Goal: Information Seeking & Learning: Learn about a topic

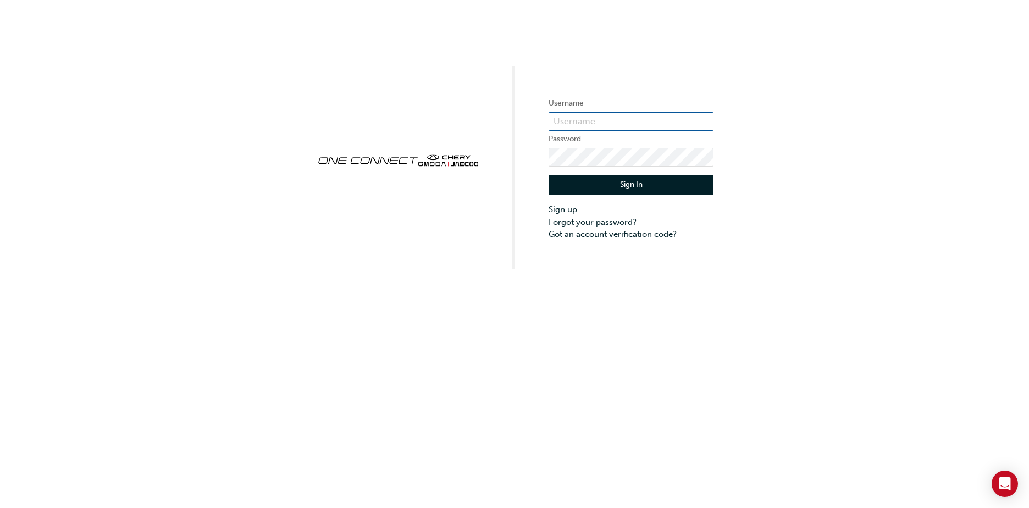
click at [612, 119] on input "text" at bounding box center [630, 121] width 165 height 19
click at [629, 120] on input "one00565" at bounding box center [630, 121] width 165 height 19
click at [571, 118] on input "one00565" at bounding box center [630, 121] width 165 height 19
type input "ONE00565"
click at [637, 188] on button "Sign In" at bounding box center [630, 185] width 165 height 21
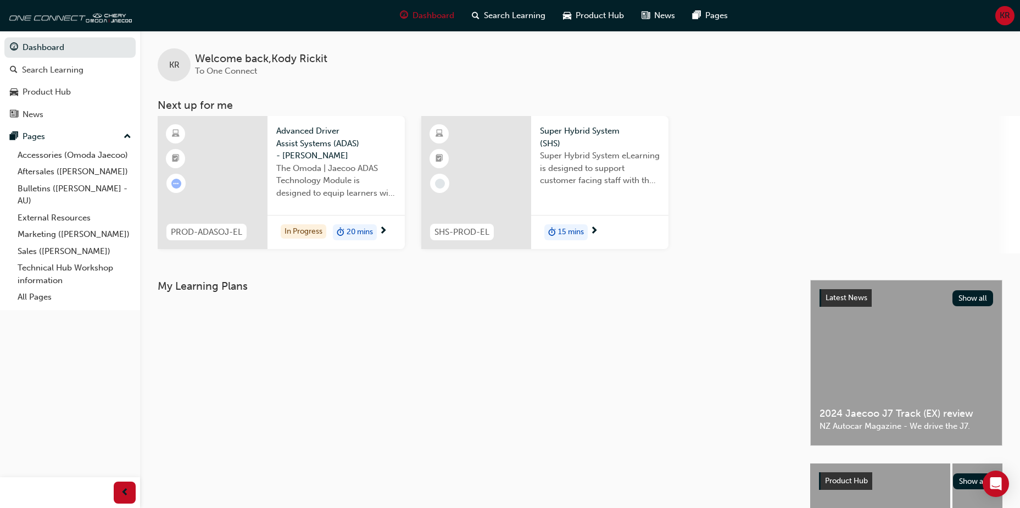
click at [353, 221] on div "In Progress 20 mins" at bounding box center [336, 232] width 137 height 35
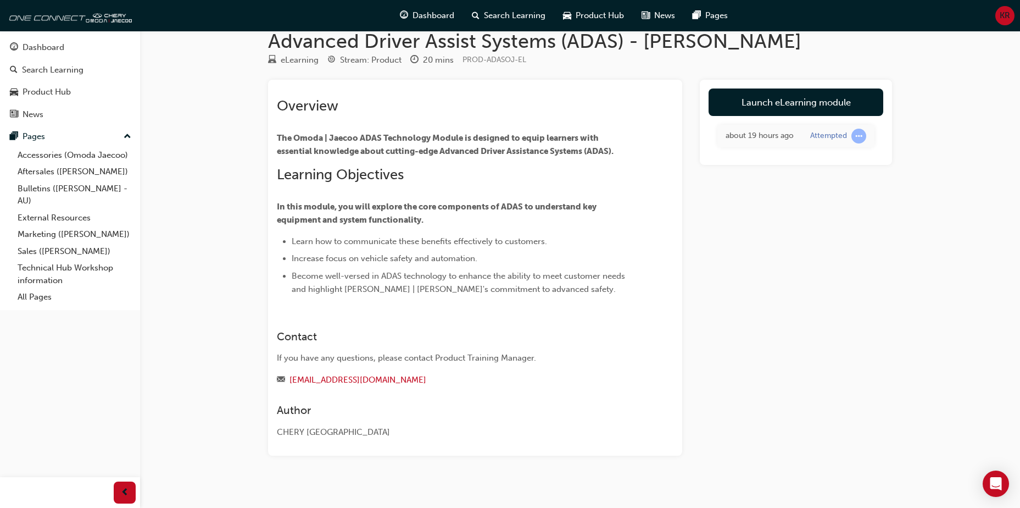
scroll to position [30, 0]
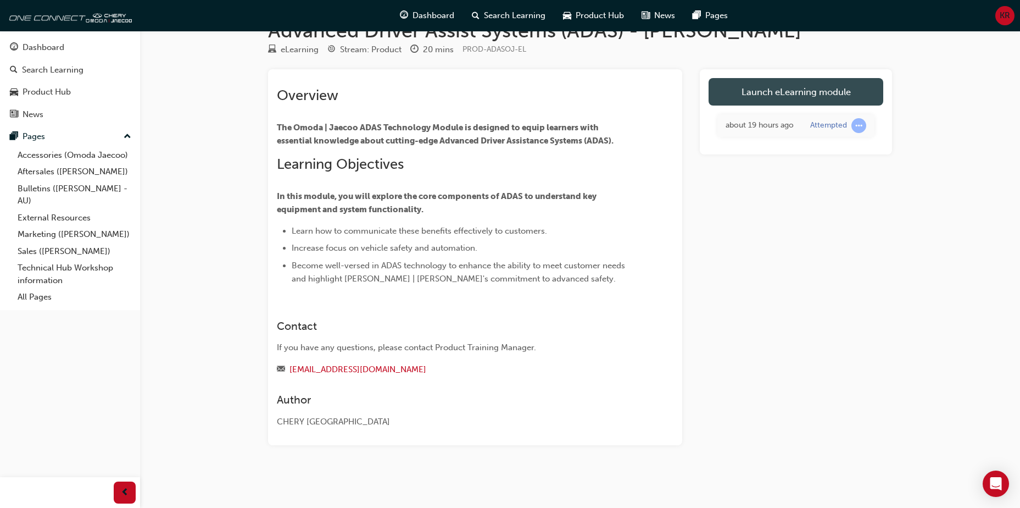
click at [838, 97] on link "Launch eLearning module" at bounding box center [796, 91] width 175 height 27
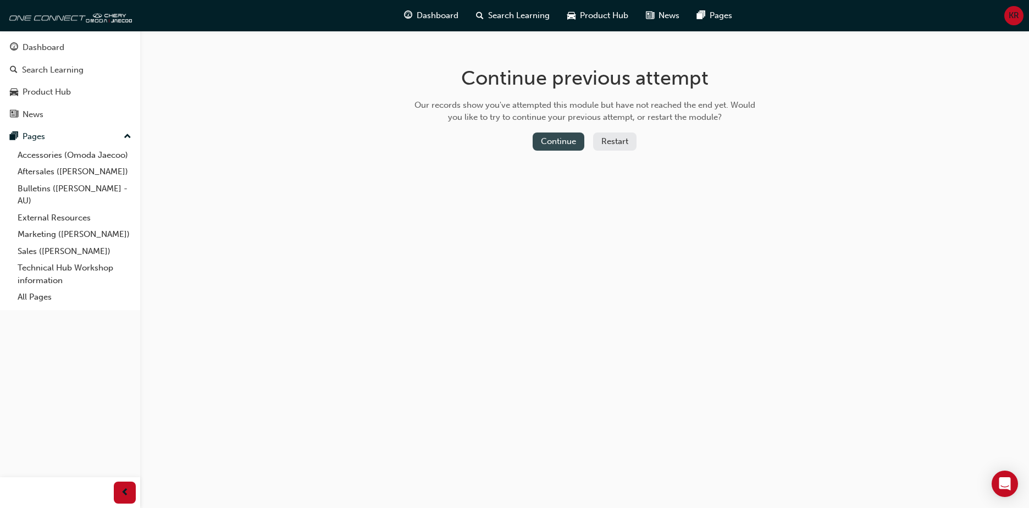
click at [569, 134] on button "Continue" at bounding box center [558, 141] width 52 height 18
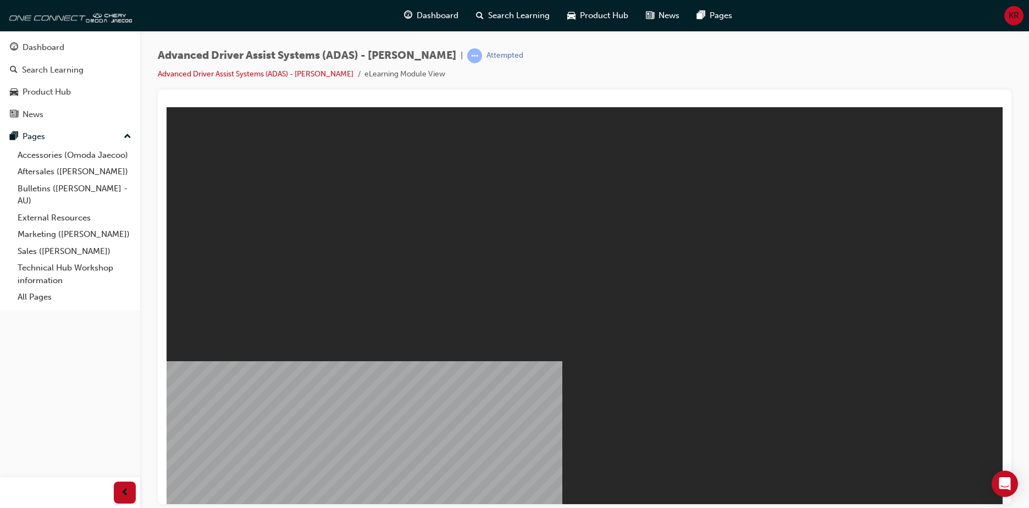
click at [619, 65] on div "Advanced Driver Assist Systems (ADAS) - [PERSON_NAME] | Attempted Advanced Driv…" at bounding box center [584, 68] width 853 height 41
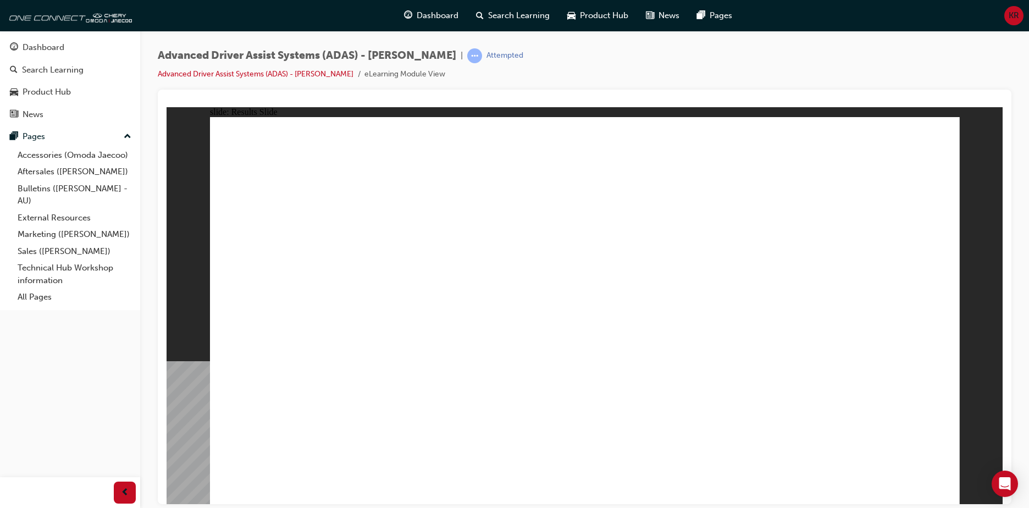
drag, startPoint x: 359, startPoint y: 417, endPoint x: 359, endPoint y: 371, distance: 45.6
drag, startPoint x: 593, startPoint y: 413, endPoint x: 596, endPoint y: 216, distance: 197.3
drag, startPoint x: 692, startPoint y: 427, endPoint x: 629, endPoint y: 220, distance: 216.9
drag, startPoint x: 465, startPoint y: 417, endPoint x: 547, endPoint y: 186, distance: 244.4
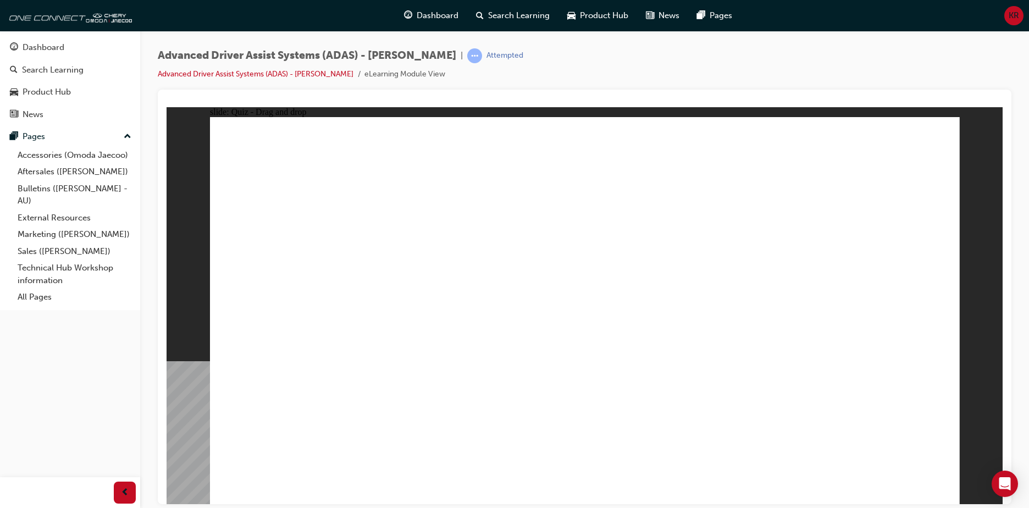
drag, startPoint x: 371, startPoint y: 421, endPoint x: 641, endPoint y: 229, distance: 331.8
checkbox input "true"
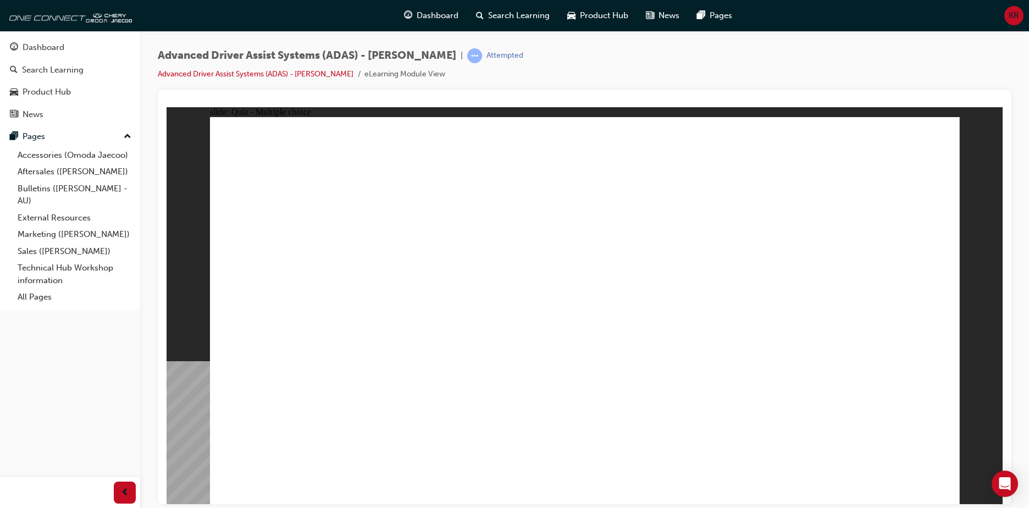
checkbox input "false"
checkbox input "true"
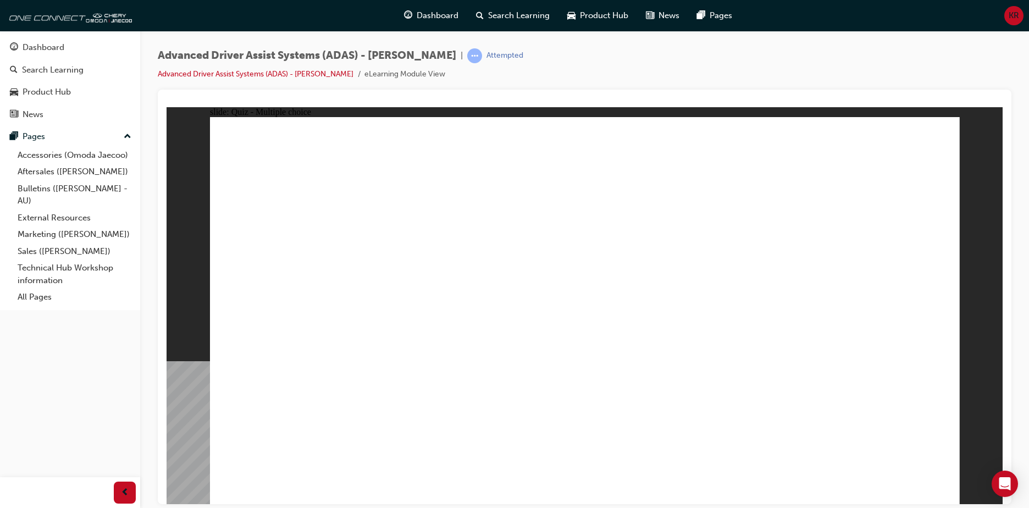
click at [131, 491] on div "button" at bounding box center [125, 492] width 22 height 22
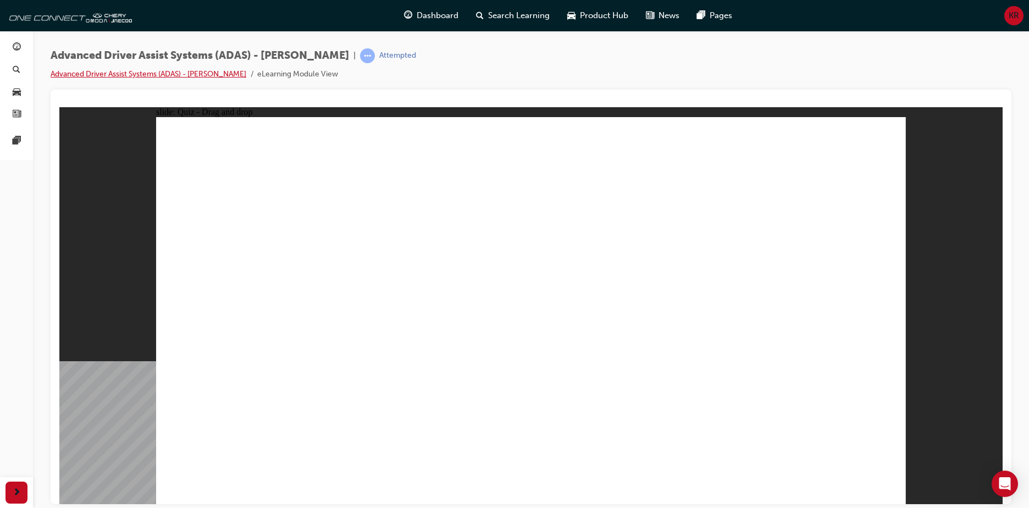
click at [212, 72] on link "Advanced Driver Assist Systems (ADAS) - [PERSON_NAME]" at bounding box center [149, 73] width 196 height 9
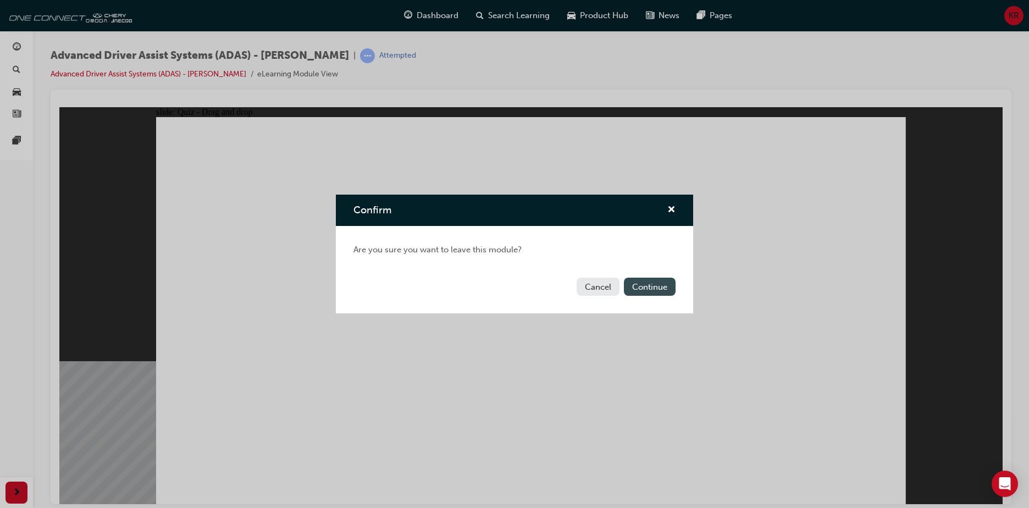
click at [635, 289] on button "Continue" at bounding box center [650, 286] width 52 height 18
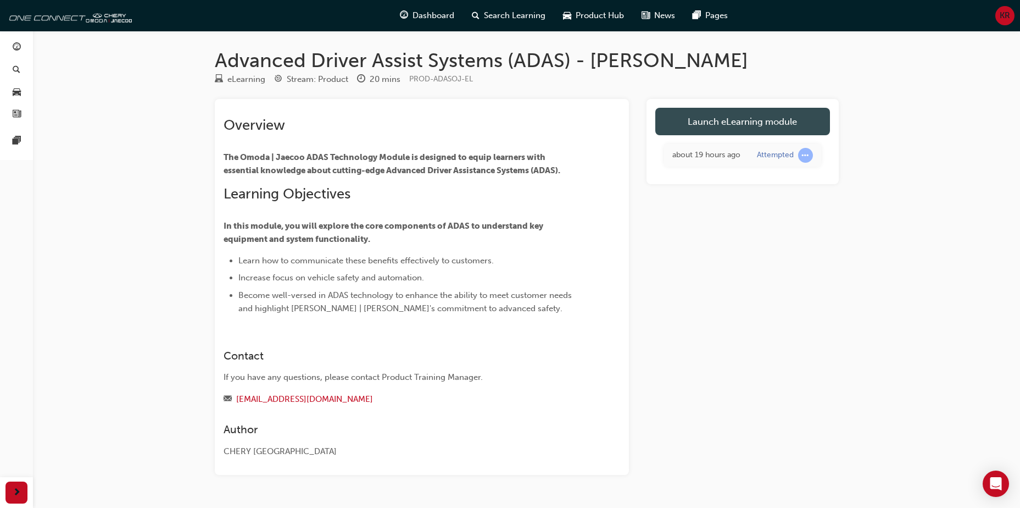
click at [781, 116] on link "Launch eLearning module" at bounding box center [743, 121] width 175 height 27
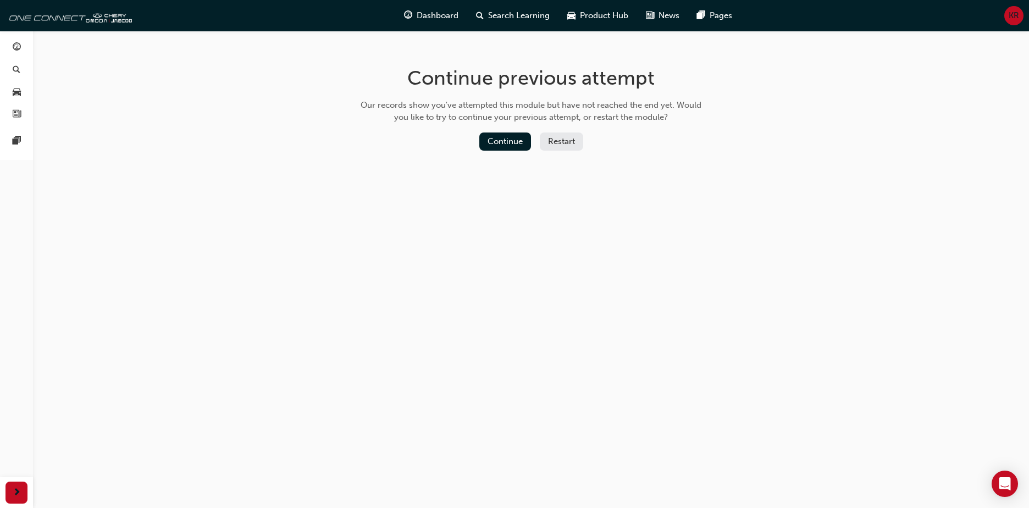
click at [549, 141] on button "Restart" at bounding box center [561, 141] width 43 height 18
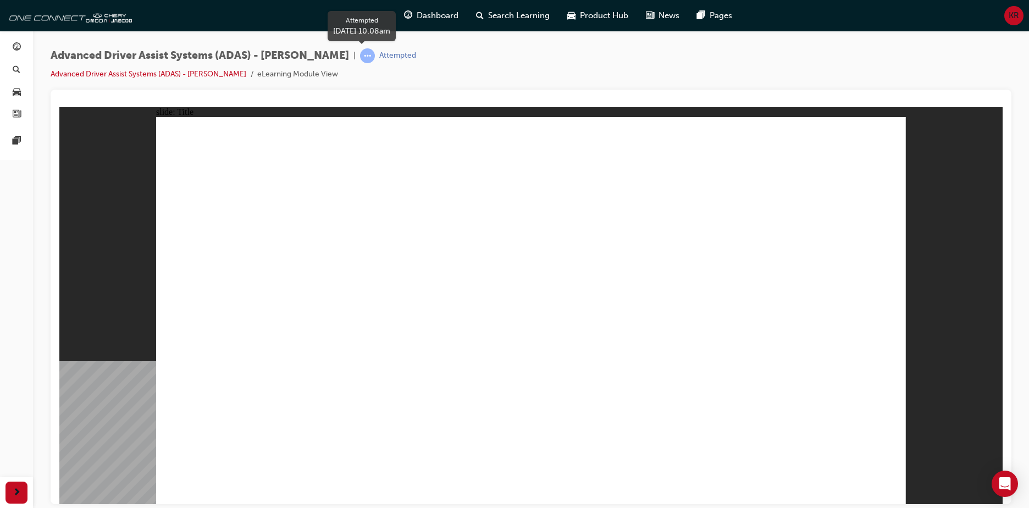
click at [360, 58] on span "learningRecordVerb_ATTEMPT-icon" at bounding box center [367, 55] width 15 height 15
click at [363, 56] on span "learningRecordVerb_ATTEMPT-icon" at bounding box center [367, 55] width 15 height 15
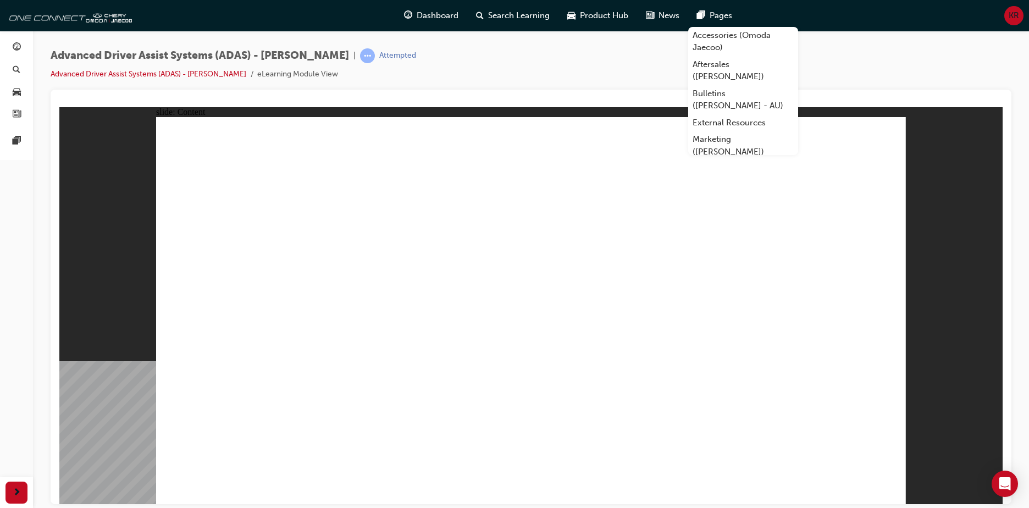
drag, startPoint x: 319, startPoint y: 332, endPoint x: 345, endPoint y: 364, distance: 41.0
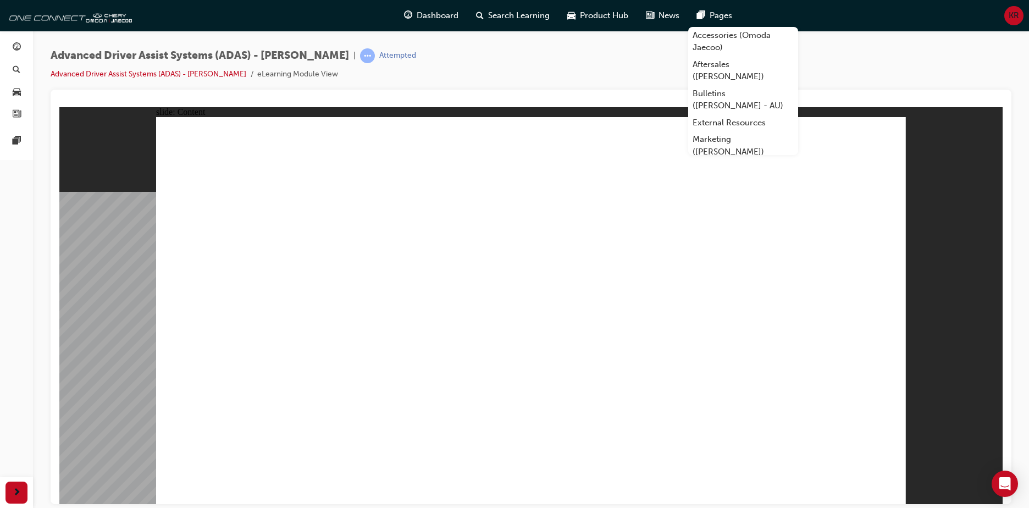
drag, startPoint x: 882, startPoint y: 138, endPoint x: 790, endPoint y: 203, distance: 113.1
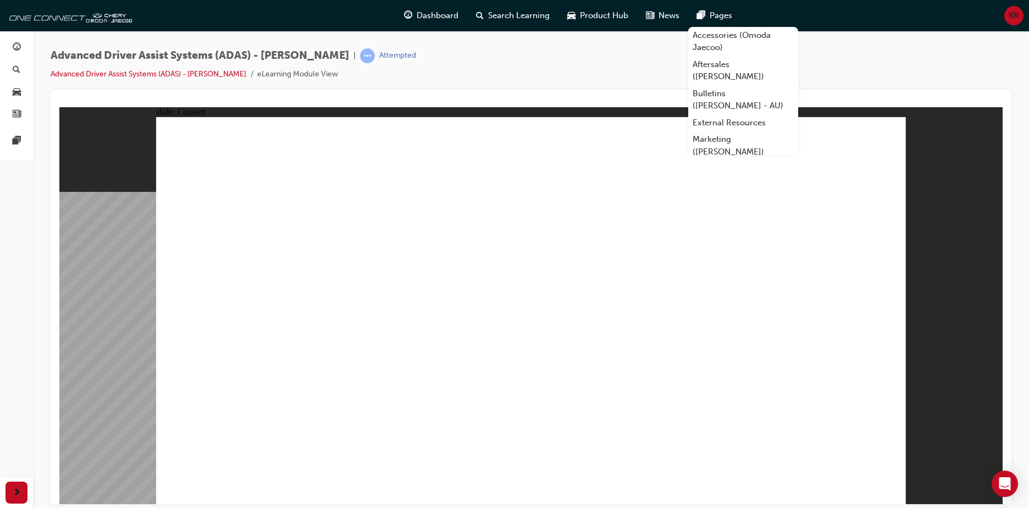
drag, startPoint x: 875, startPoint y: 137, endPoint x: 884, endPoint y: 137, distance: 8.8
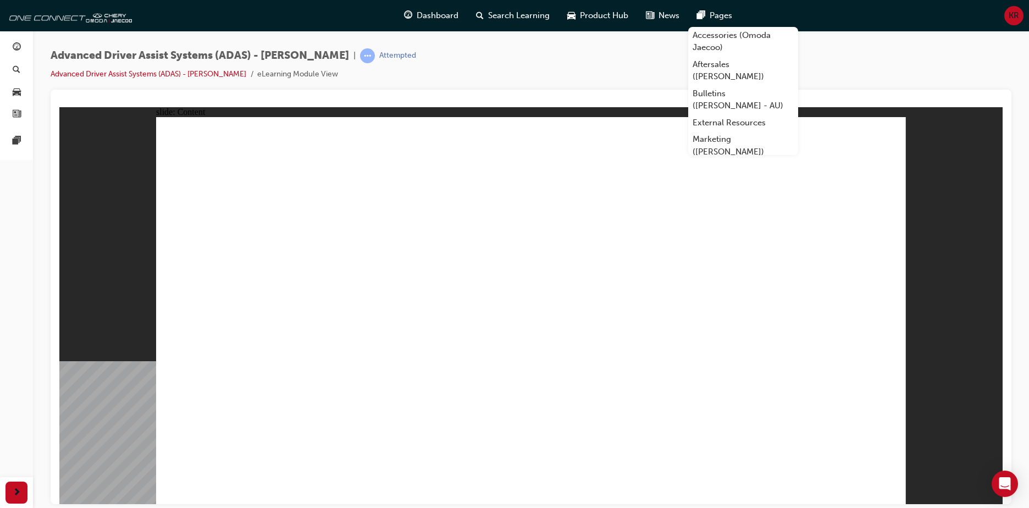
drag, startPoint x: 741, startPoint y: 206, endPoint x: 549, endPoint y: 336, distance: 232.3
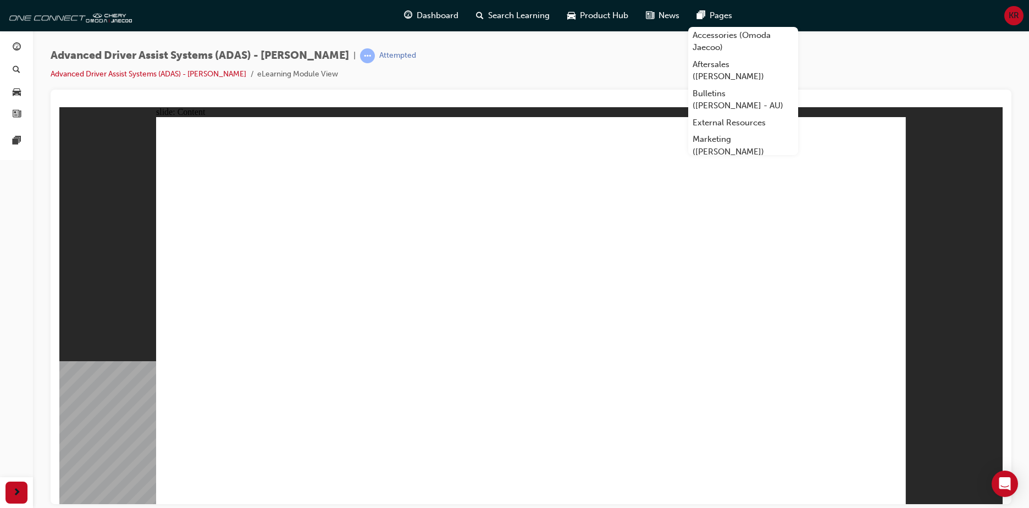
drag, startPoint x: 666, startPoint y: 331, endPoint x: 879, endPoint y: 460, distance: 248.8
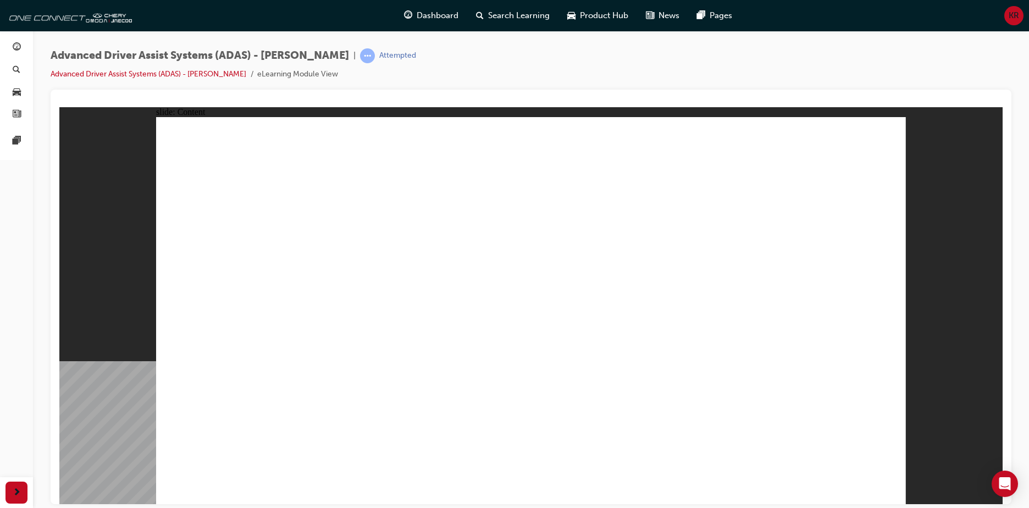
drag, startPoint x: 843, startPoint y: 303, endPoint x: 839, endPoint y: 367, distance: 63.4
drag, startPoint x: 831, startPoint y: 371, endPoint x: 845, endPoint y: 420, distance: 51.3
drag, startPoint x: 871, startPoint y: 484, endPoint x: 841, endPoint y: 460, distance: 38.3
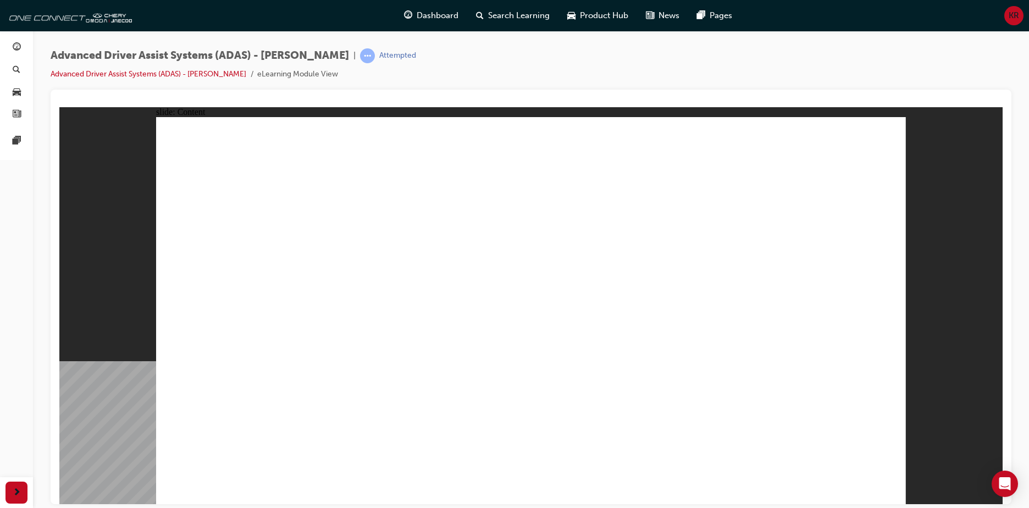
drag, startPoint x: 681, startPoint y: 187, endPoint x: 251, endPoint y: 247, distance: 434.4
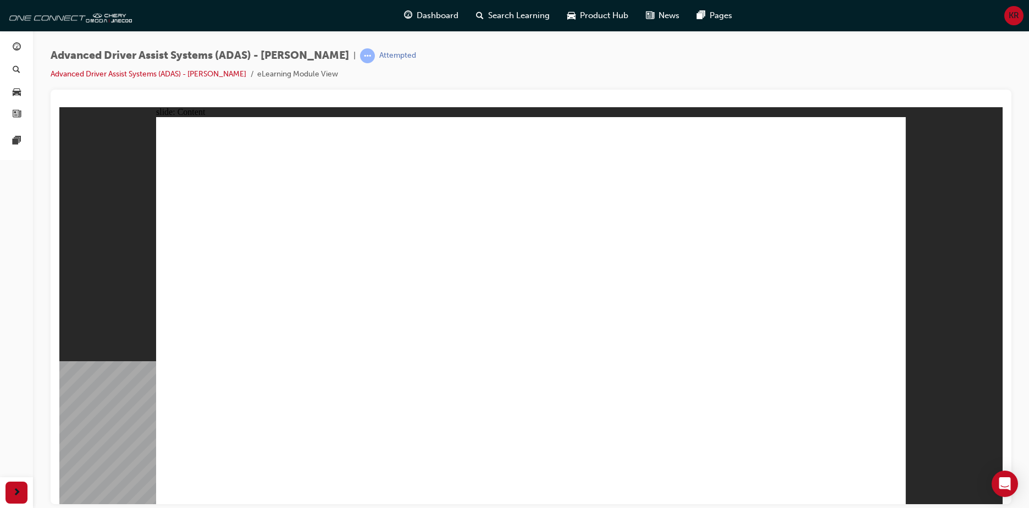
drag, startPoint x: 377, startPoint y: 300, endPoint x: 388, endPoint y: 318, distance: 20.4
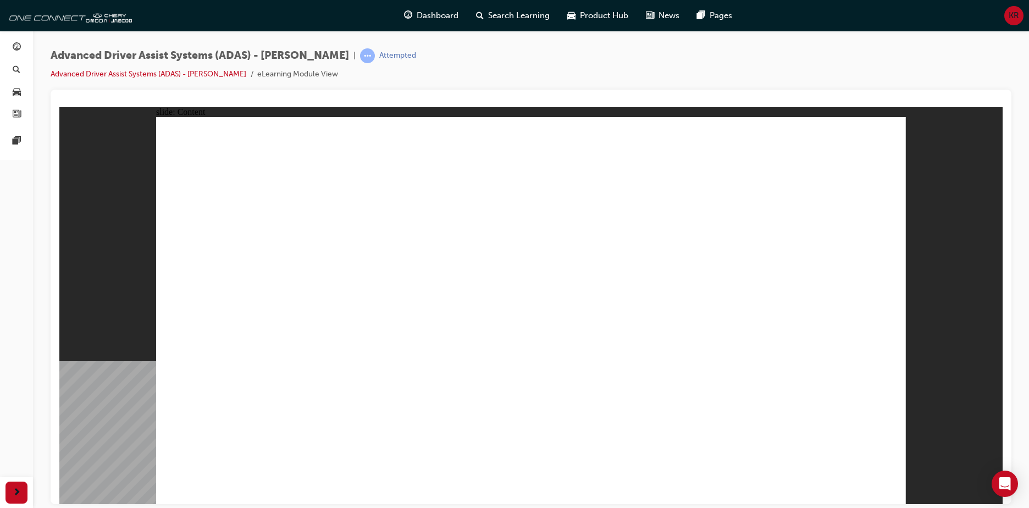
drag, startPoint x: 399, startPoint y: 216, endPoint x: 293, endPoint y: 182, distance: 111.6
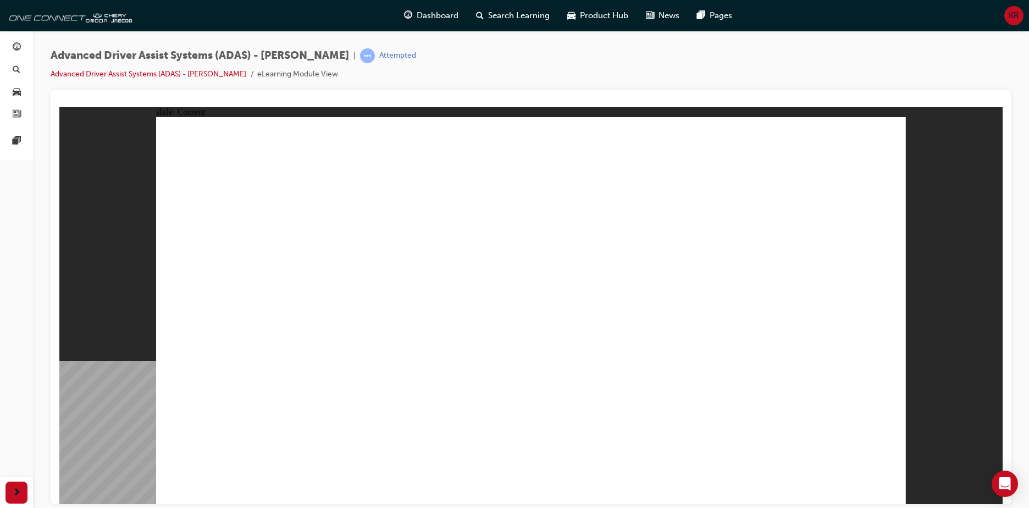
drag, startPoint x: 310, startPoint y: 424, endPoint x: 543, endPoint y: 198, distance: 325.2
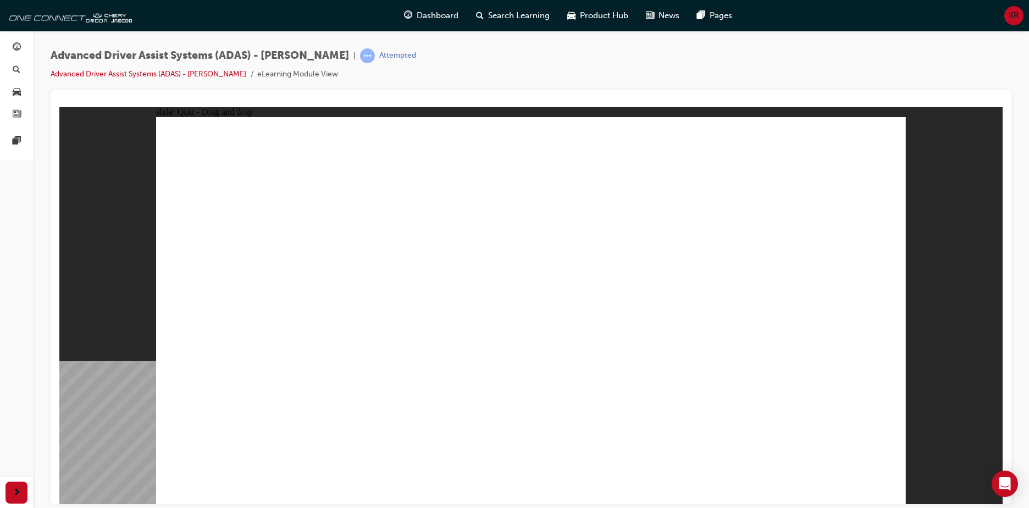
drag, startPoint x: 407, startPoint y: 418, endPoint x: 820, endPoint y: 200, distance: 467.7
drag, startPoint x: 557, startPoint y: 421, endPoint x: 846, endPoint y: 224, distance: 350.4
drag, startPoint x: 662, startPoint y: 424, endPoint x: 800, endPoint y: 235, distance: 234.3
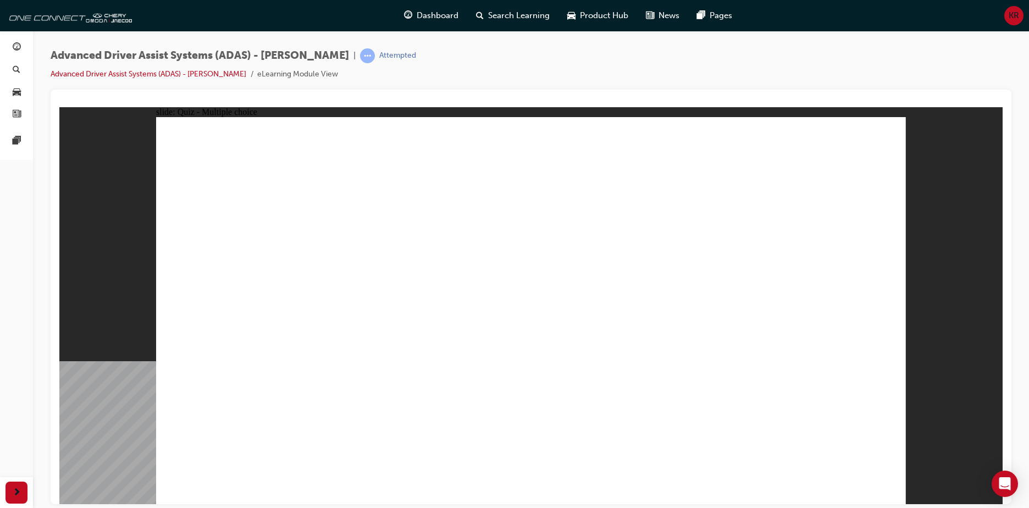
checkbox input "true"
drag, startPoint x: 709, startPoint y: 265, endPoint x: 709, endPoint y: 245, distance: 20.3
checkbox input "true"
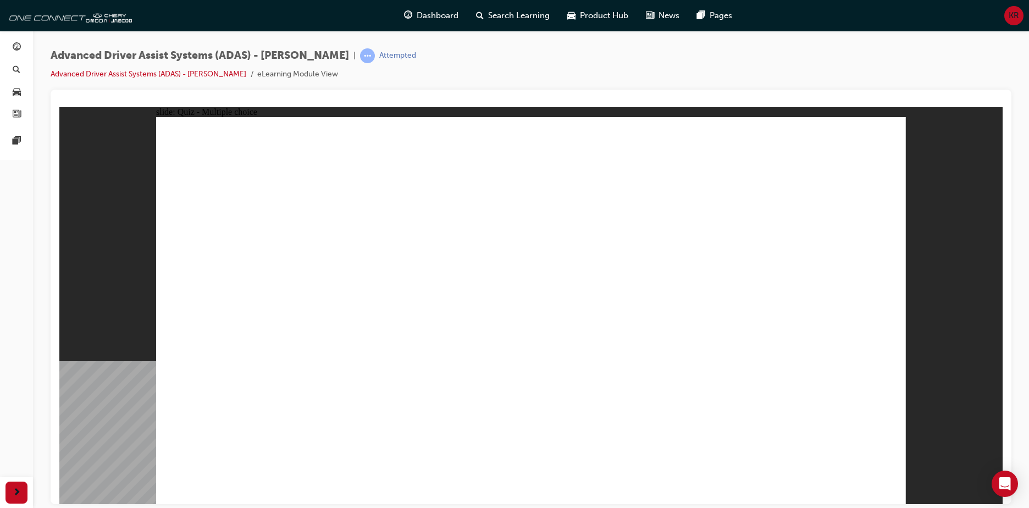
drag, startPoint x: 746, startPoint y: 299, endPoint x: 765, endPoint y: 335, distance: 40.1
checkbox input "true"
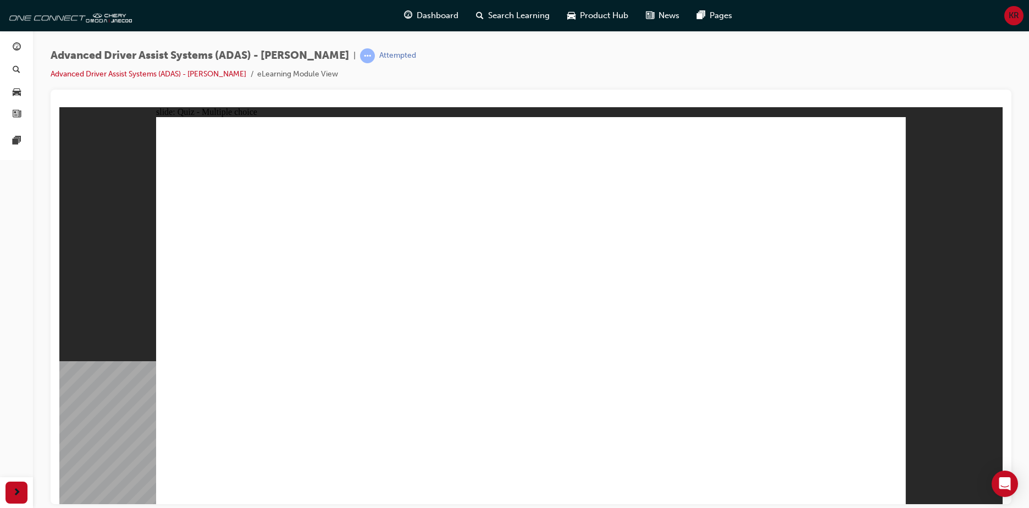
checkbox input "true"
click at [448, 104] on div at bounding box center [530, 102] width 943 height 9
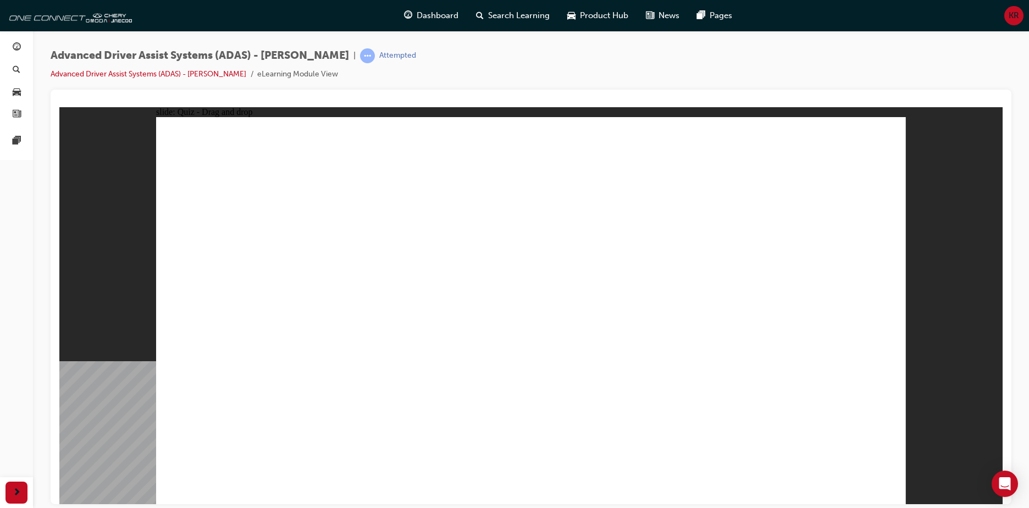
drag, startPoint x: 776, startPoint y: 190, endPoint x: 659, endPoint y: 381, distance: 224.4
drag, startPoint x: 551, startPoint y: 151, endPoint x: 700, endPoint y: 370, distance: 264.9
drag, startPoint x: 538, startPoint y: 189, endPoint x: 702, endPoint y: 365, distance: 239.9
drag, startPoint x: 629, startPoint y: 156, endPoint x: 329, endPoint y: 361, distance: 364.1
drag, startPoint x: 235, startPoint y: 347, endPoint x: 624, endPoint y: 366, distance: 390.1
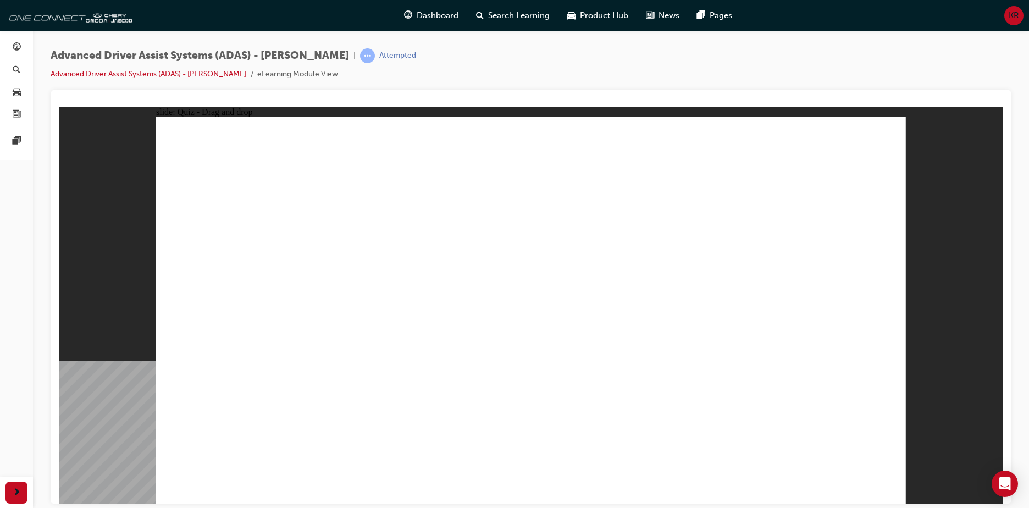
drag, startPoint x: 619, startPoint y: 192, endPoint x: 297, endPoint y: 364, distance: 365.3
drag, startPoint x: 706, startPoint y: 153, endPoint x: 319, endPoint y: 362, distance: 439.6
drag, startPoint x: 769, startPoint y: 155, endPoint x: 384, endPoint y: 374, distance: 443.7
drag, startPoint x: 708, startPoint y: 186, endPoint x: 710, endPoint y: 379, distance: 192.9
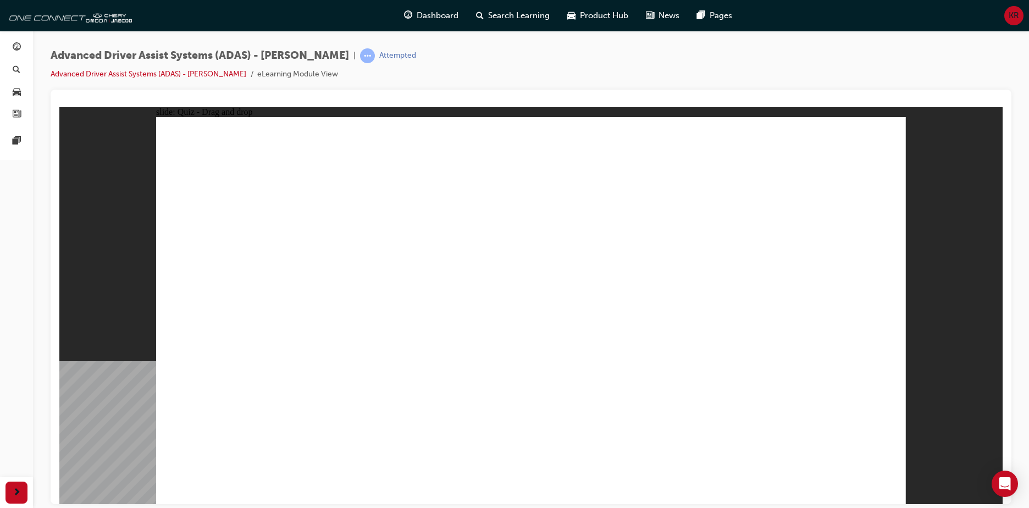
drag, startPoint x: 564, startPoint y: 377, endPoint x: 556, endPoint y: 377, distance: 8.3
drag, startPoint x: 288, startPoint y: 414, endPoint x: 623, endPoint y: 118, distance: 447.3
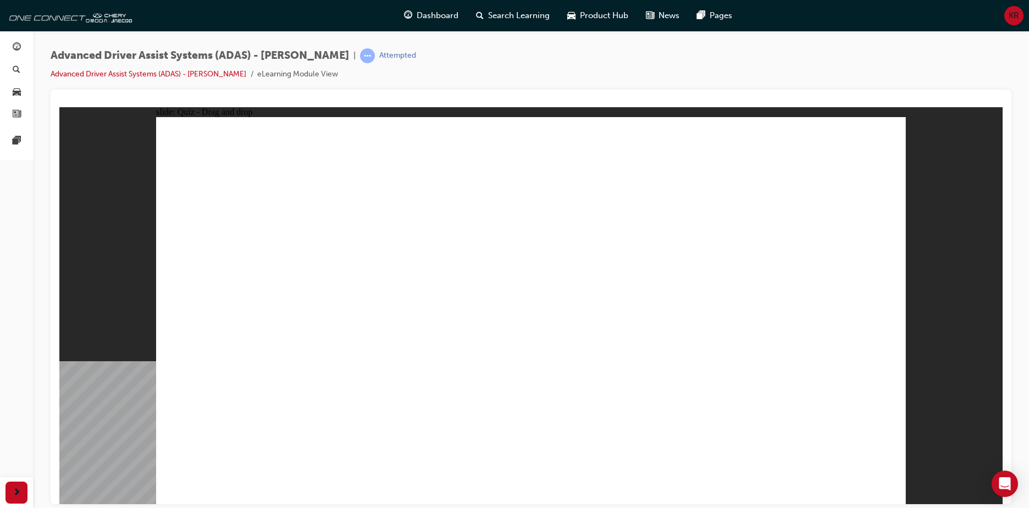
drag, startPoint x: 409, startPoint y: 425, endPoint x: 745, endPoint y: 223, distance: 391.9
drag, startPoint x: 569, startPoint y: 423, endPoint x: 803, endPoint y: 234, distance: 300.8
drag, startPoint x: 755, startPoint y: 321, endPoint x: 810, endPoint y: 190, distance: 142.4
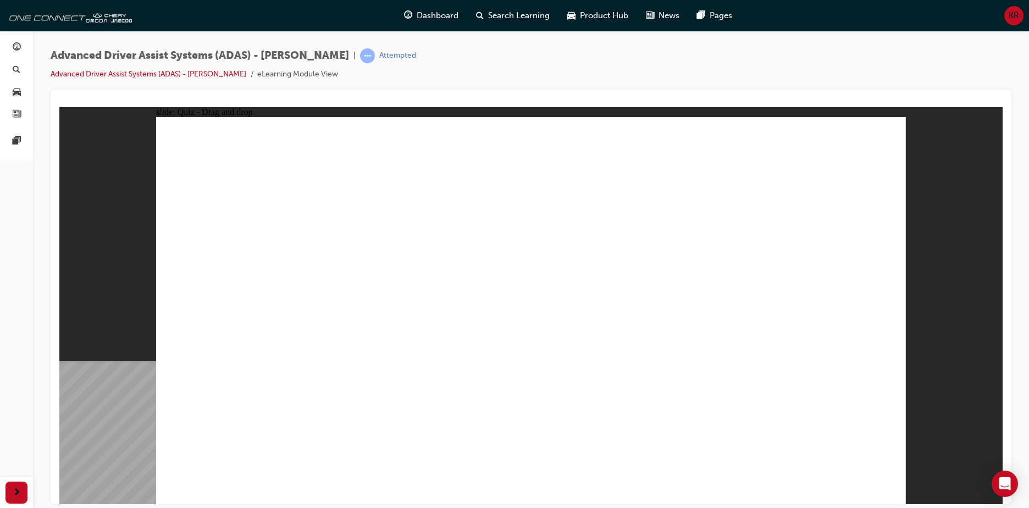
drag, startPoint x: 790, startPoint y: 198, endPoint x: 795, endPoint y: 223, distance: 25.3
checkbox input "true"
drag, startPoint x: 796, startPoint y: 258, endPoint x: 802, endPoint y: 282, distance: 24.3
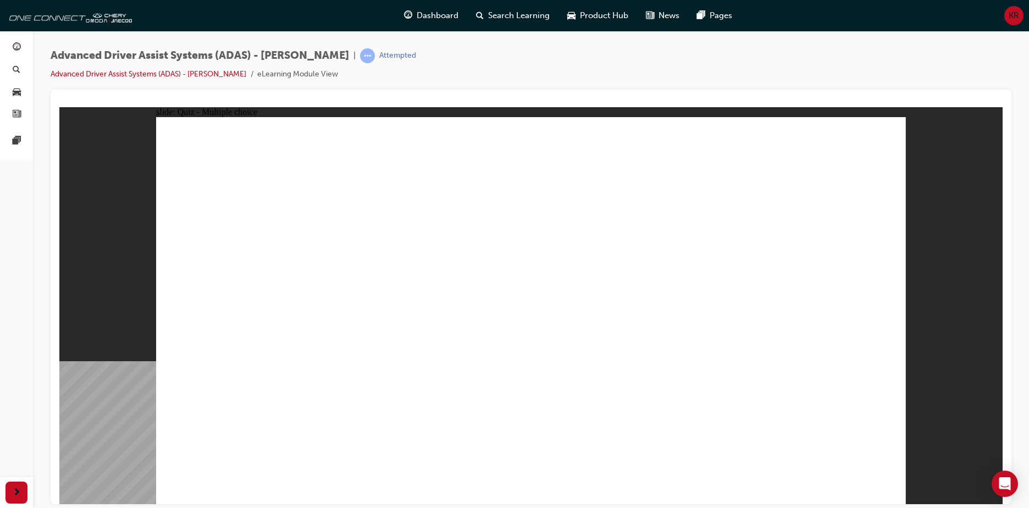
checkbox input "true"
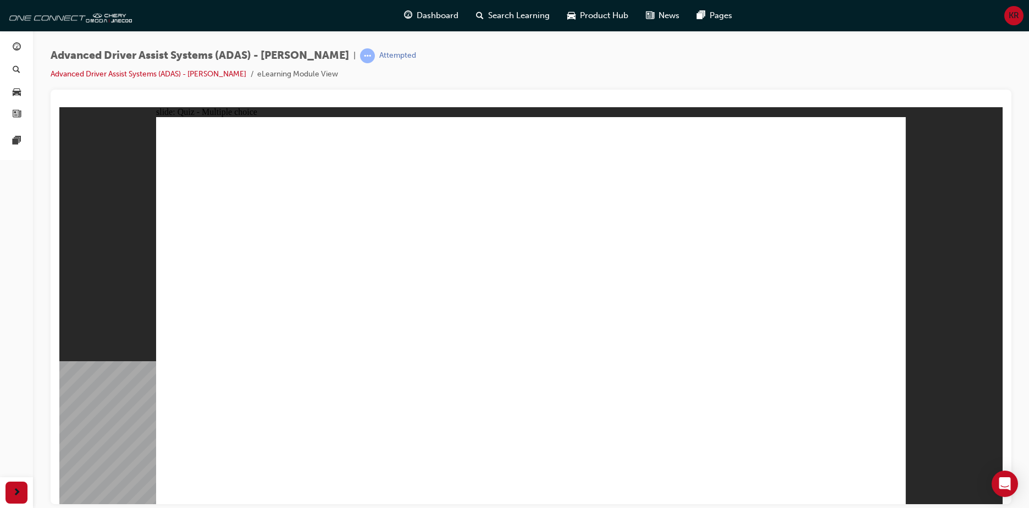
checkbox input "true"
drag, startPoint x: 815, startPoint y: 388, endPoint x: 809, endPoint y: 411, distance: 23.2
checkbox input "true"
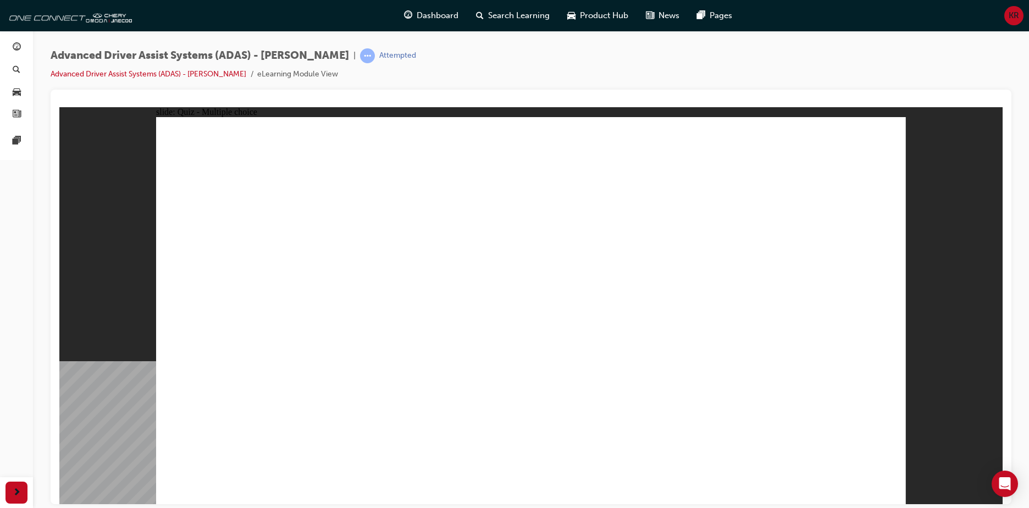
drag, startPoint x: 559, startPoint y: 156, endPoint x: 638, endPoint y: 395, distance: 251.6
drag, startPoint x: 548, startPoint y: 185, endPoint x: 708, endPoint y: 368, distance: 243.1
drag, startPoint x: 779, startPoint y: 195, endPoint x: 712, endPoint y: 374, distance: 191.8
drag, startPoint x: 710, startPoint y: 157, endPoint x: 342, endPoint y: 381, distance: 431.2
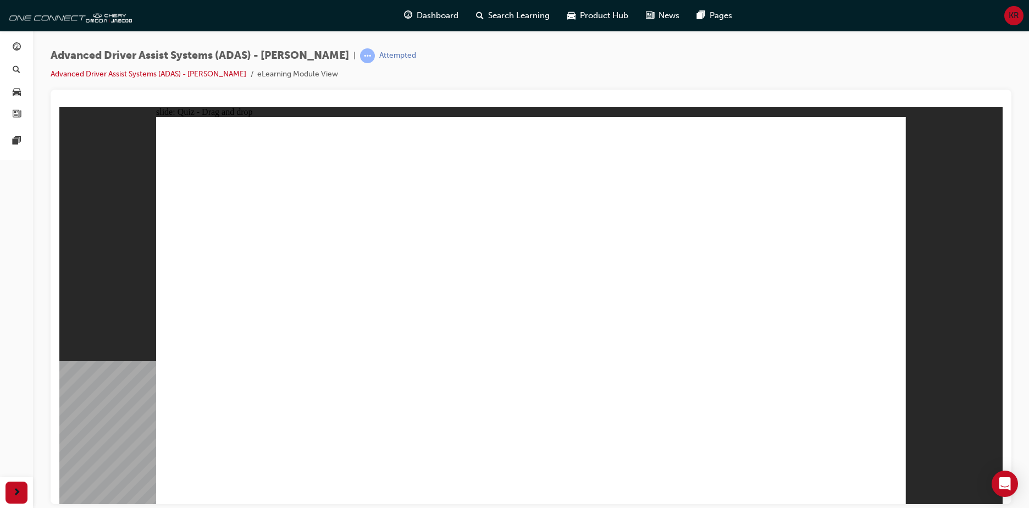
drag, startPoint x: 634, startPoint y: 159, endPoint x: 754, endPoint y: 365, distance: 238.1
drag, startPoint x: 626, startPoint y: 186, endPoint x: 348, endPoint y: 374, distance: 335.3
drag, startPoint x: 715, startPoint y: 185, endPoint x: 424, endPoint y: 362, distance: 340.9
drag, startPoint x: 784, startPoint y: 159, endPoint x: 428, endPoint y: 373, distance: 415.0
drag, startPoint x: 369, startPoint y: 357, endPoint x: 619, endPoint y: 380, distance: 251.1
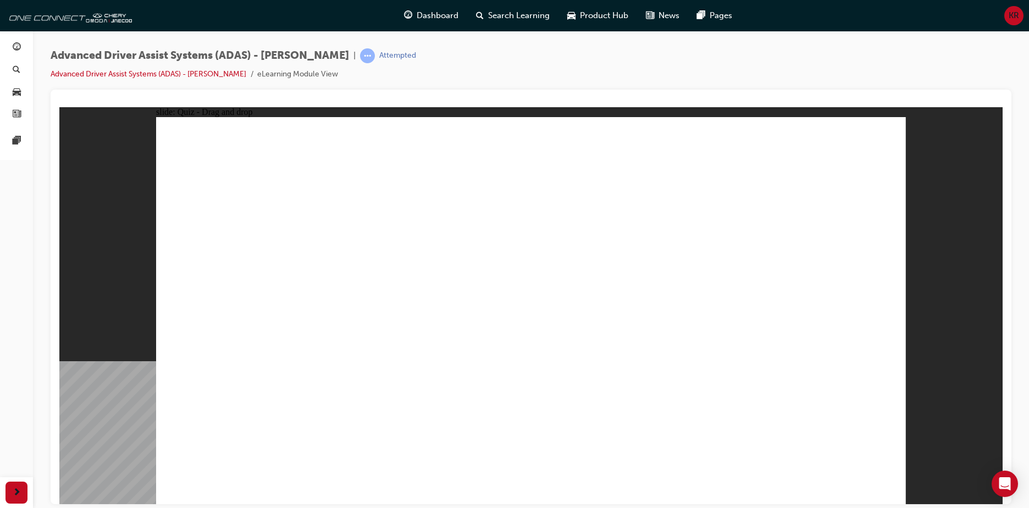
drag, startPoint x: 274, startPoint y: 423, endPoint x: 513, endPoint y: 206, distance: 322.5
drag, startPoint x: 552, startPoint y: 337, endPoint x: 734, endPoint y: 197, distance: 229.2
drag, startPoint x: 559, startPoint y: 413, endPoint x: 851, endPoint y: 202, distance: 360.1
drag, startPoint x: 671, startPoint y: 425, endPoint x: 812, endPoint y: 253, distance: 221.8
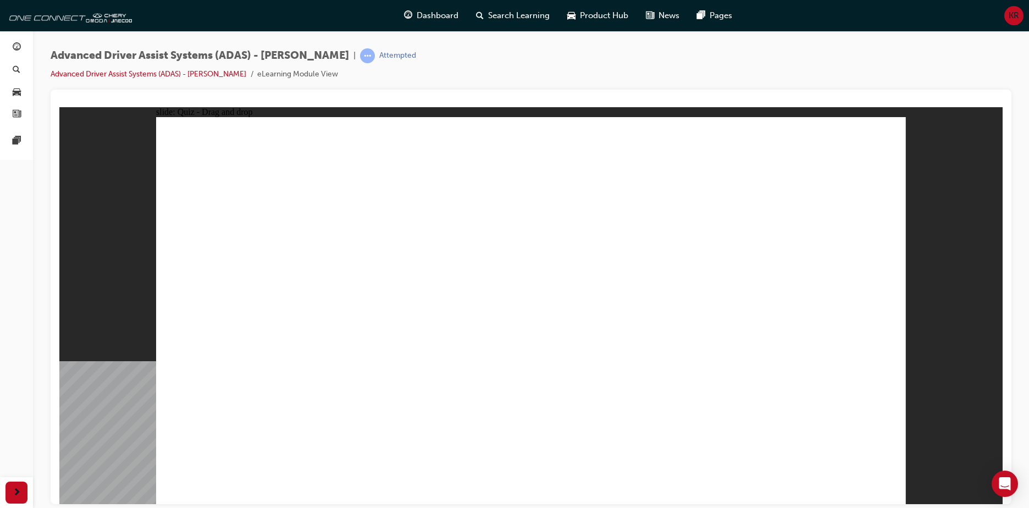
checkbox input "true"
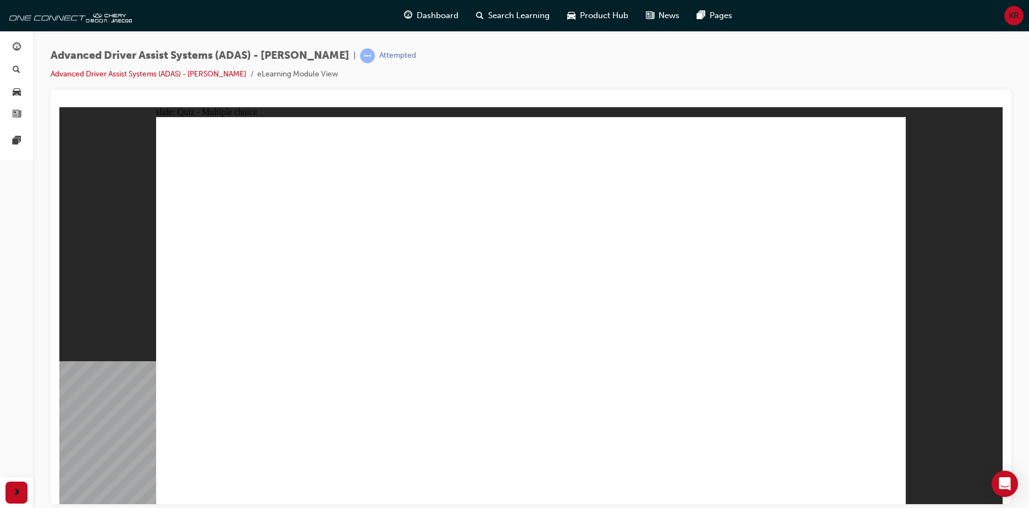
checkbox input "true"
drag, startPoint x: 599, startPoint y: 338, endPoint x: 574, endPoint y: 439, distance: 104.1
checkbox input "true"
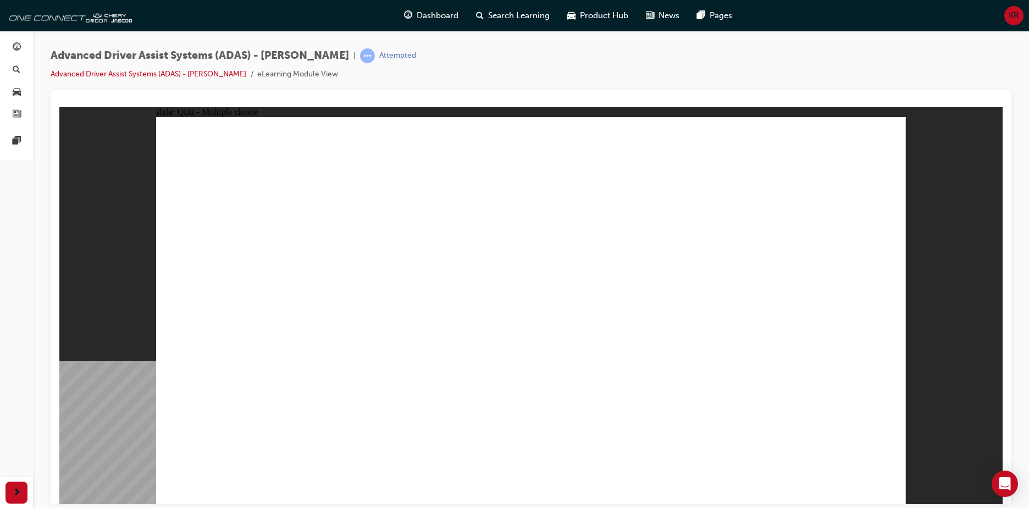
checkbox input "true"
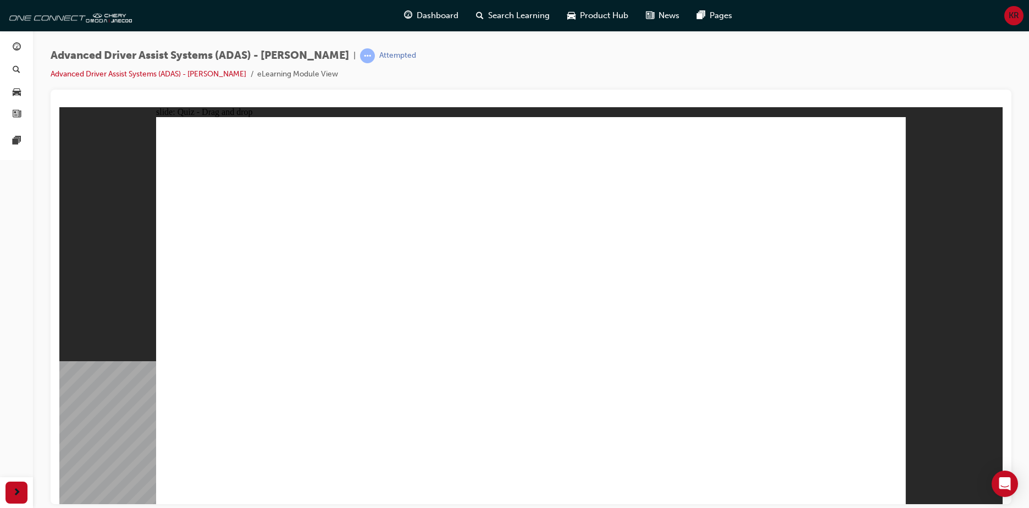
drag, startPoint x: 540, startPoint y: 189, endPoint x: 647, endPoint y: 367, distance: 207.5
drag, startPoint x: 543, startPoint y: 156, endPoint x: 734, endPoint y: 376, distance: 291.4
drag, startPoint x: 785, startPoint y: 195, endPoint x: 737, endPoint y: 391, distance: 201.2
drag, startPoint x: 709, startPoint y: 157, endPoint x: 398, endPoint y: 392, distance: 389.5
drag, startPoint x: 638, startPoint y: 154, endPoint x: 738, endPoint y: 358, distance: 226.6
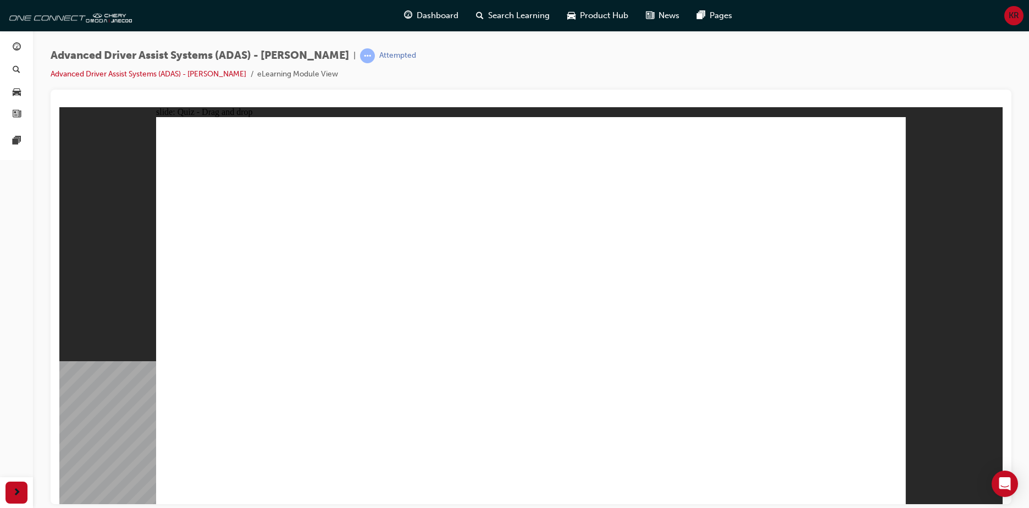
drag, startPoint x: 735, startPoint y: 352, endPoint x: 374, endPoint y: 397, distance: 363.3
drag, startPoint x: 619, startPoint y: 193, endPoint x: 403, endPoint y: 357, distance: 271.0
drag, startPoint x: 709, startPoint y: 186, endPoint x: 753, endPoint y: 377, distance: 196.7
drag, startPoint x: 778, startPoint y: 155, endPoint x: 460, endPoint y: 359, distance: 377.9
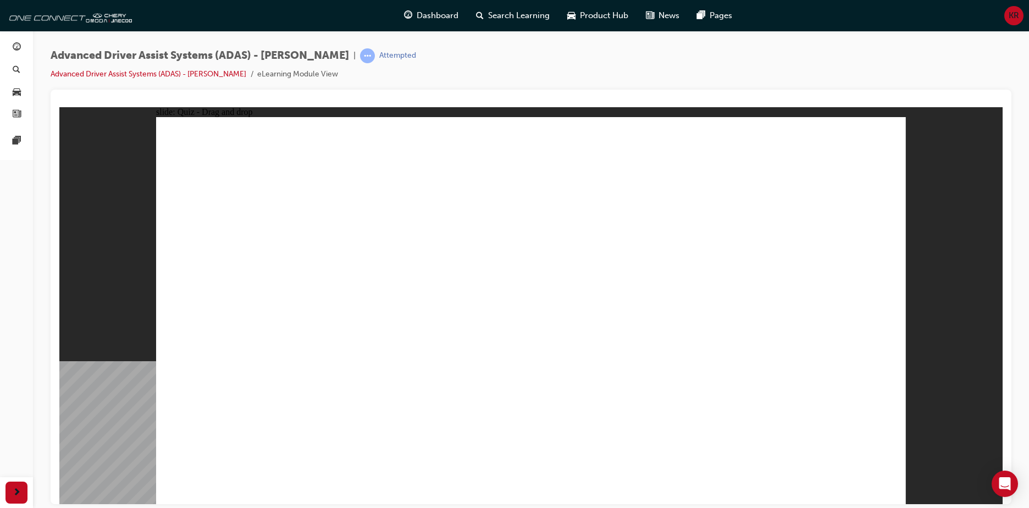
drag, startPoint x: 335, startPoint y: 425, endPoint x: 544, endPoint y: 199, distance: 308.3
drag, startPoint x: 441, startPoint y: 410, endPoint x: 822, endPoint y: 187, distance: 441.6
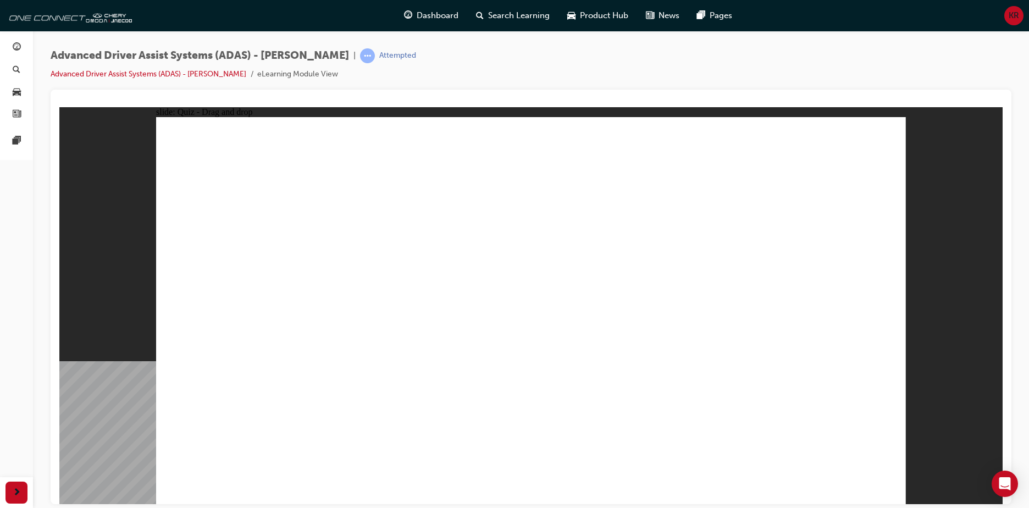
drag, startPoint x: 542, startPoint y: 425, endPoint x: 821, endPoint y: 202, distance: 357.3
drag, startPoint x: 673, startPoint y: 406, endPoint x: 860, endPoint y: 150, distance: 316.5
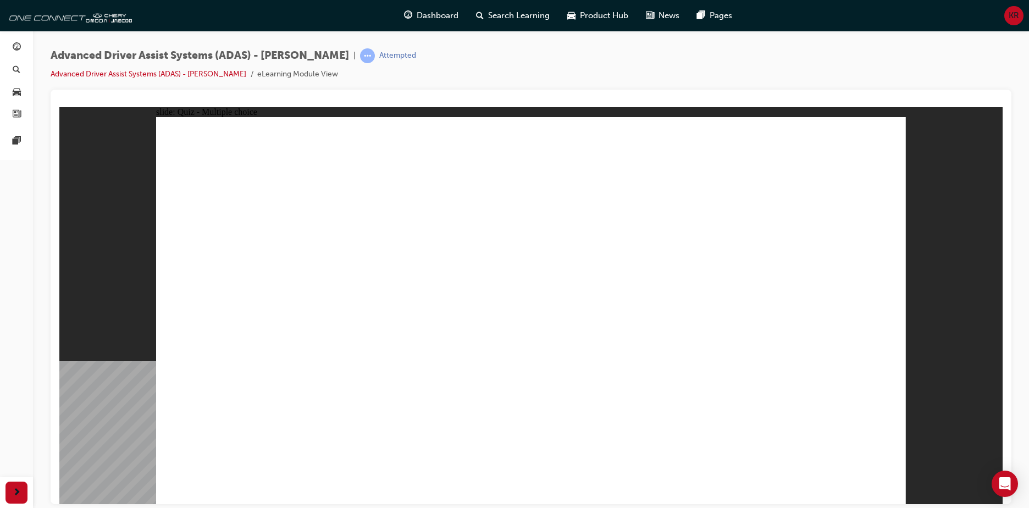
checkbox input "true"
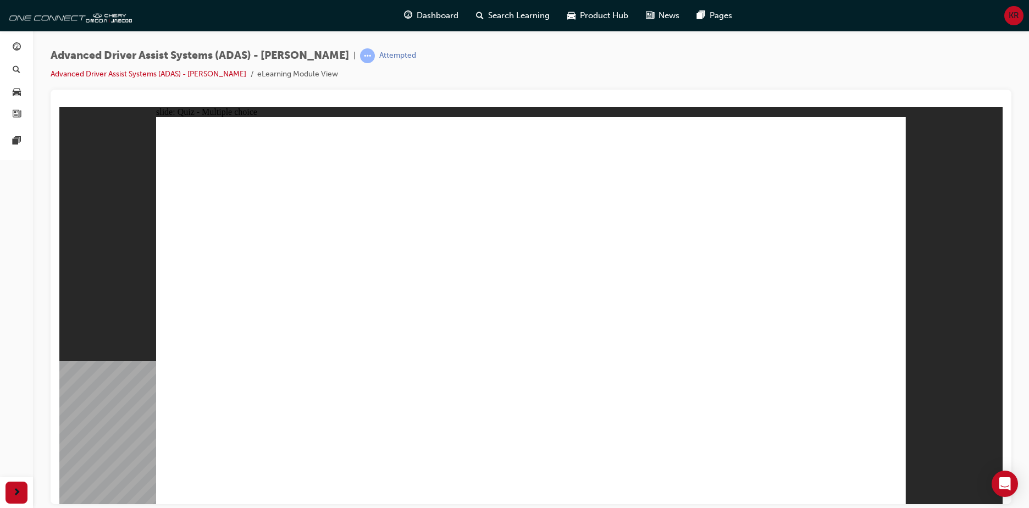
checkbox input "true"
drag, startPoint x: 646, startPoint y: 407, endPoint x: 640, endPoint y: 407, distance: 6.0
checkbox input "true"
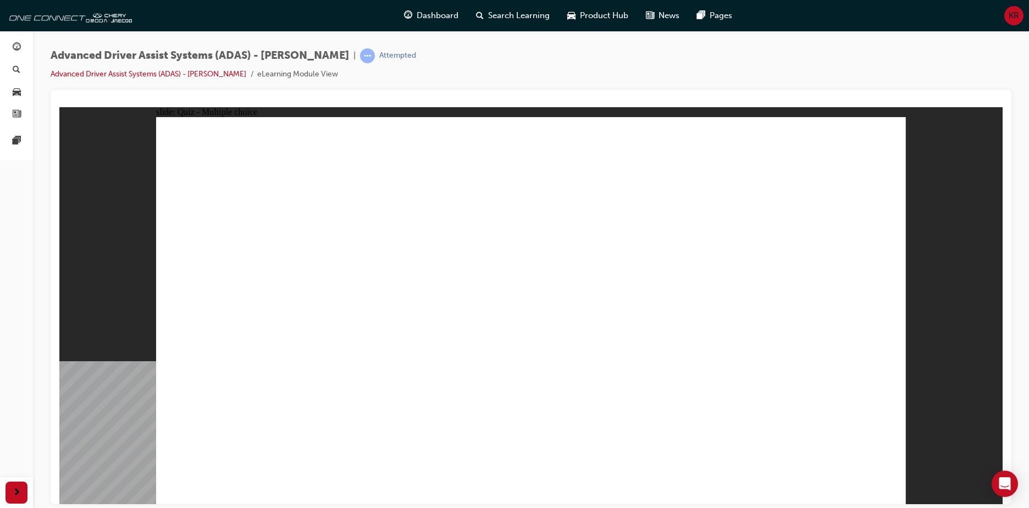
drag, startPoint x: 535, startPoint y: 159, endPoint x: 618, endPoint y: 372, distance: 228.8
drag, startPoint x: 554, startPoint y: 190, endPoint x: 687, endPoint y: 364, distance: 219.0
drag, startPoint x: 794, startPoint y: 190, endPoint x: 722, endPoint y: 373, distance: 196.1
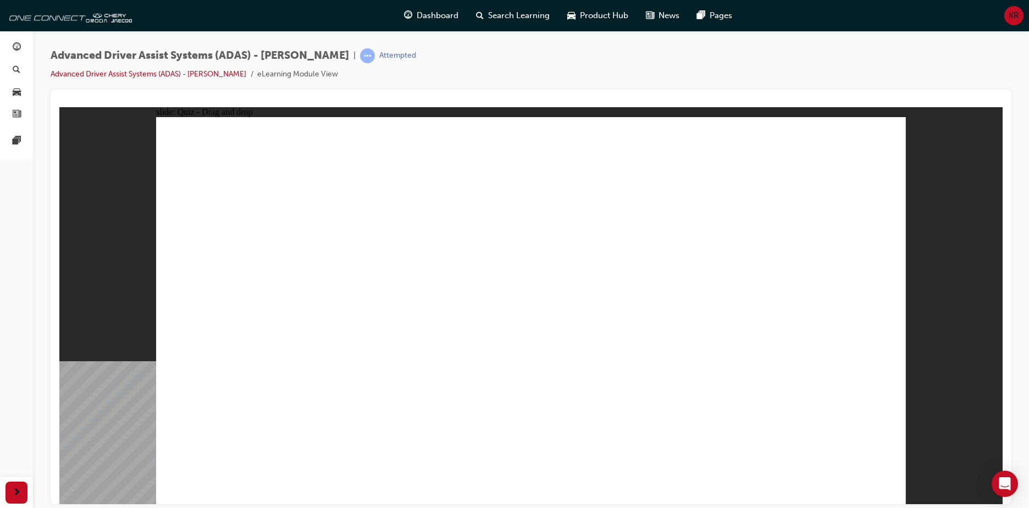
drag, startPoint x: 702, startPoint y: 156, endPoint x: 695, endPoint y: 154, distance: 7.3
drag, startPoint x: 706, startPoint y: 190, endPoint x: 348, endPoint y: 403, distance: 416.4
drag, startPoint x: 693, startPoint y: 164, endPoint x: 331, endPoint y: 375, distance: 418.3
drag, startPoint x: 626, startPoint y: 156, endPoint x: 657, endPoint y: 397, distance: 243.2
drag, startPoint x: 796, startPoint y: 156, endPoint x: 743, endPoint y: 205, distance: 72.3
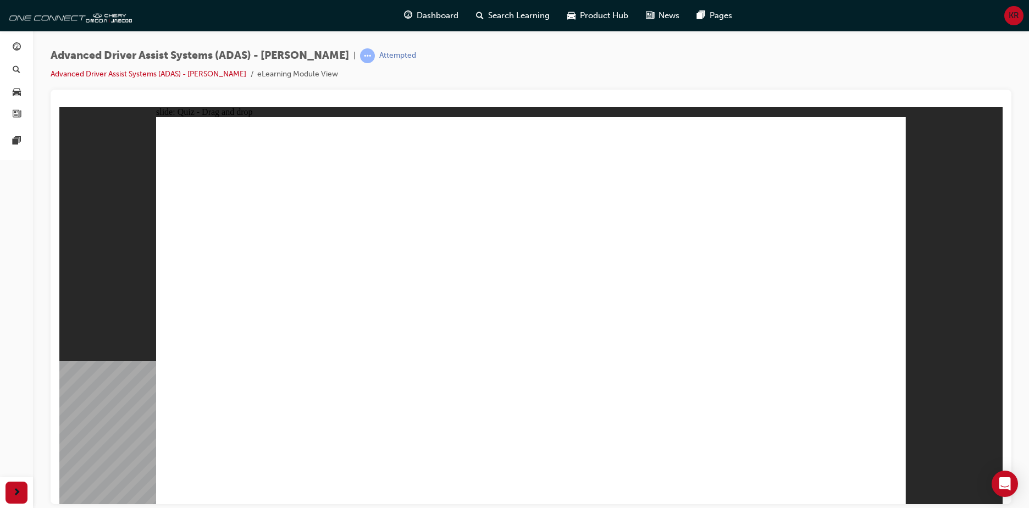
drag, startPoint x: 639, startPoint y: 185, endPoint x: 386, endPoint y: 374, distance: 315.3
drag, startPoint x: 786, startPoint y: 154, endPoint x: 427, endPoint y: 381, distance: 424.3
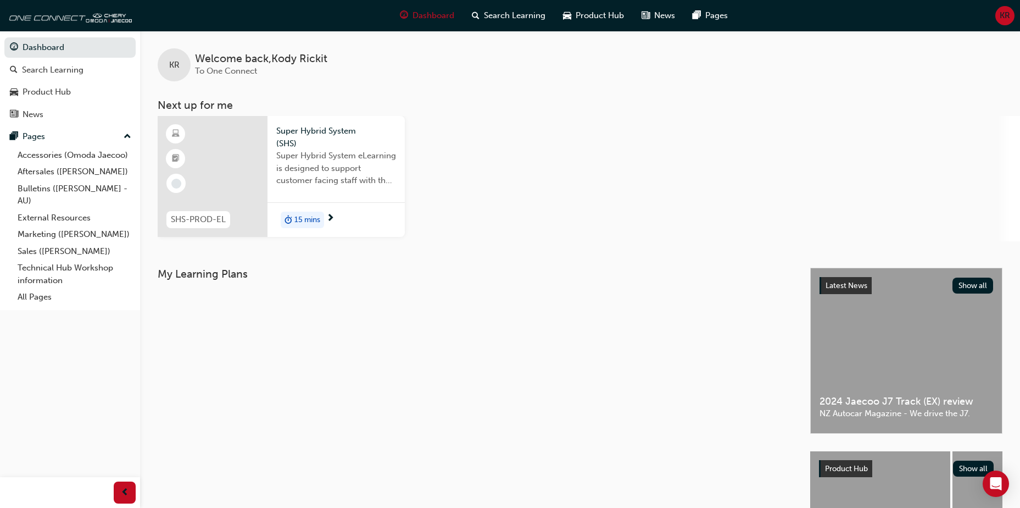
click at [529, 88] on div "KR Welcome back , Kody Rickit To One Connect Next up for me SHS-PROD-EL Super H…" at bounding box center [580, 136] width 880 height 210
click at [239, 152] on div at bounding box center [213, 176] width 110 height 121
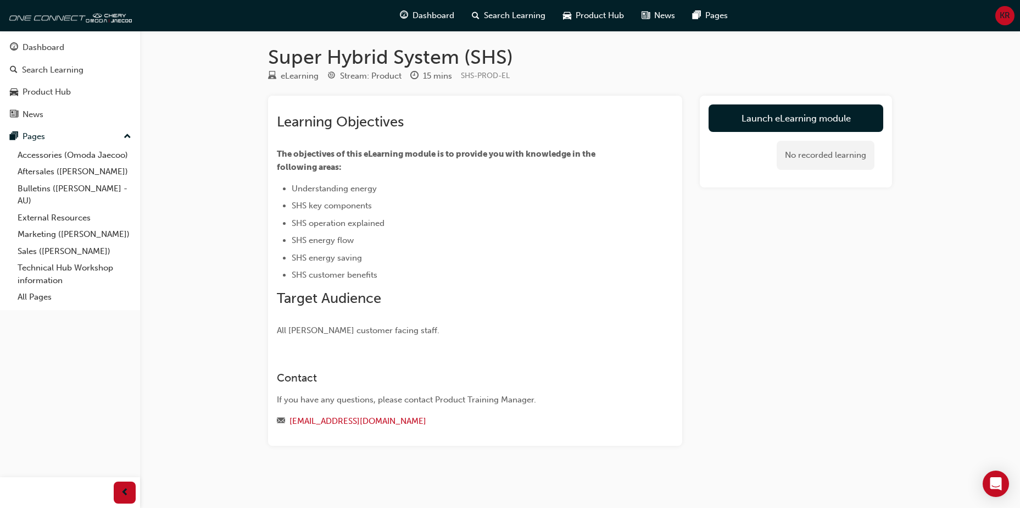
scroll to position [4, 0]
click at [760, 116] on link "Launch eLearning module" at bounding box center [796, 117] width 175 height 27
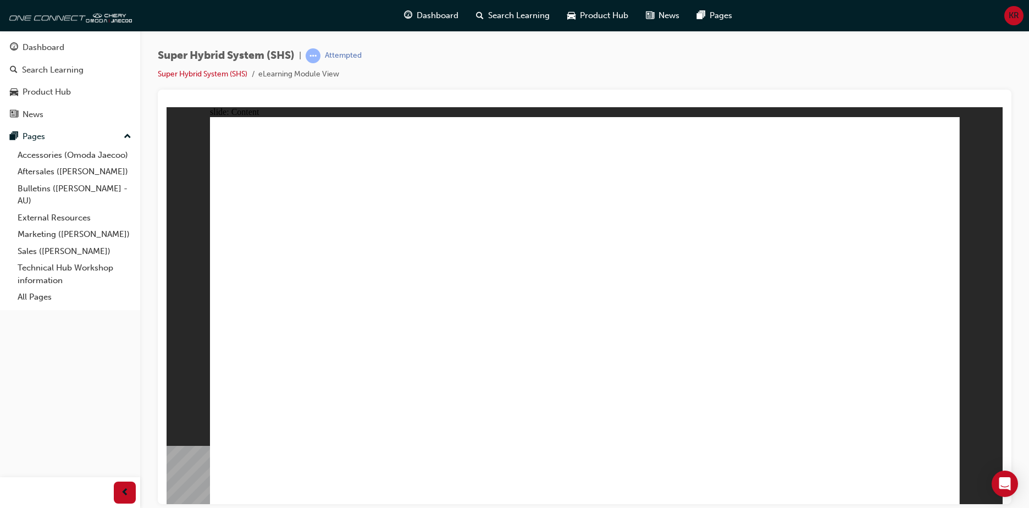
drag, startPoint x: 609, startPoint y: 327, endPoint x: 618, endPoint y: 326, distance: 9.4
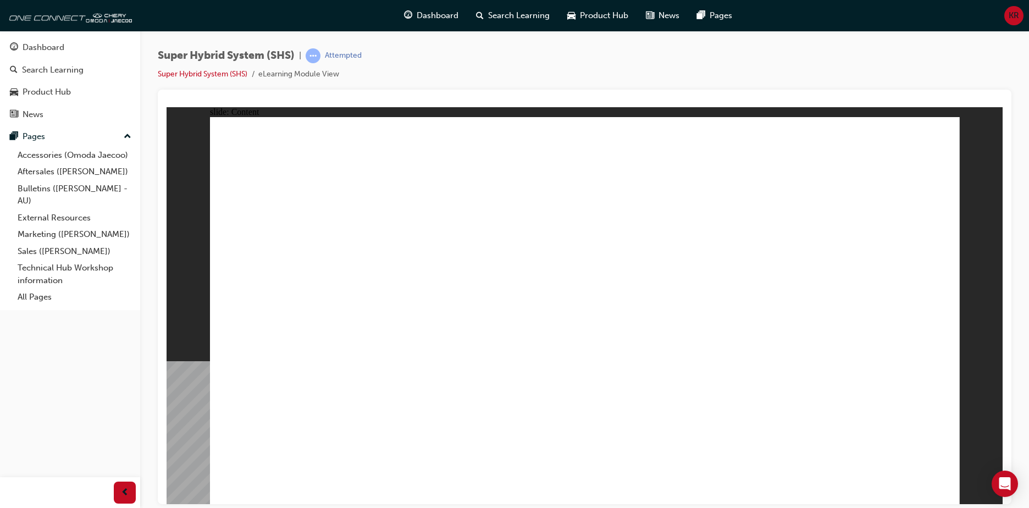
drag, startPoint x: 679, startPoint y: 291, endPoint x: 747, endPoint y: 307, distance: 69.4
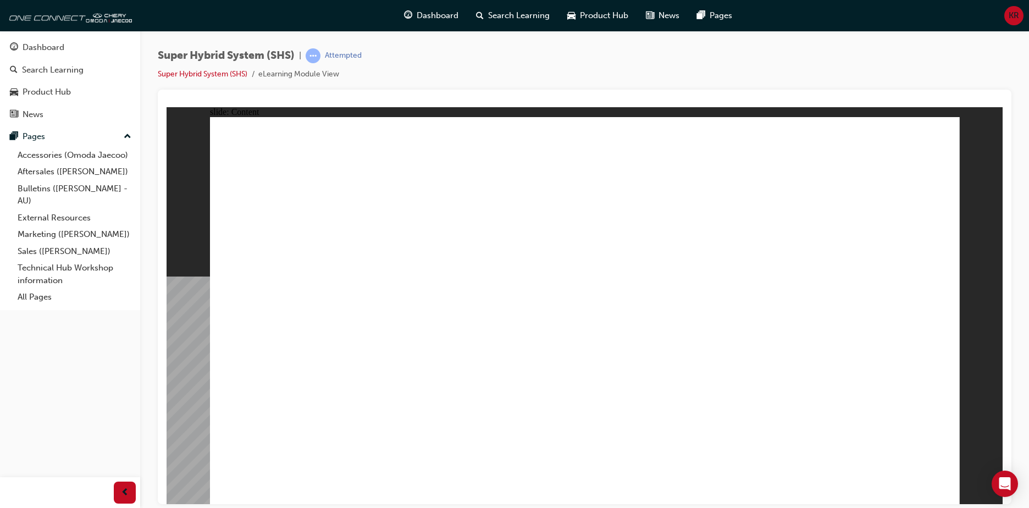
drag, startPoint x: 773, startPoint y: 404, endPoint x: 544, endPoint y: 397, distance: 229.2
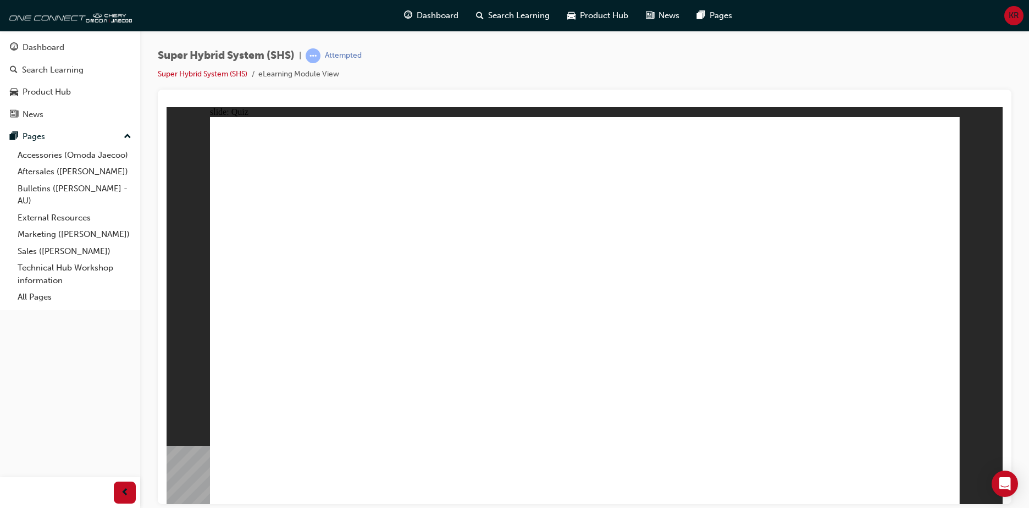
drag, startPoint x: 805, startPoint y: 409, endPoint x: 806, endPoint y: 418, distance: 9.4
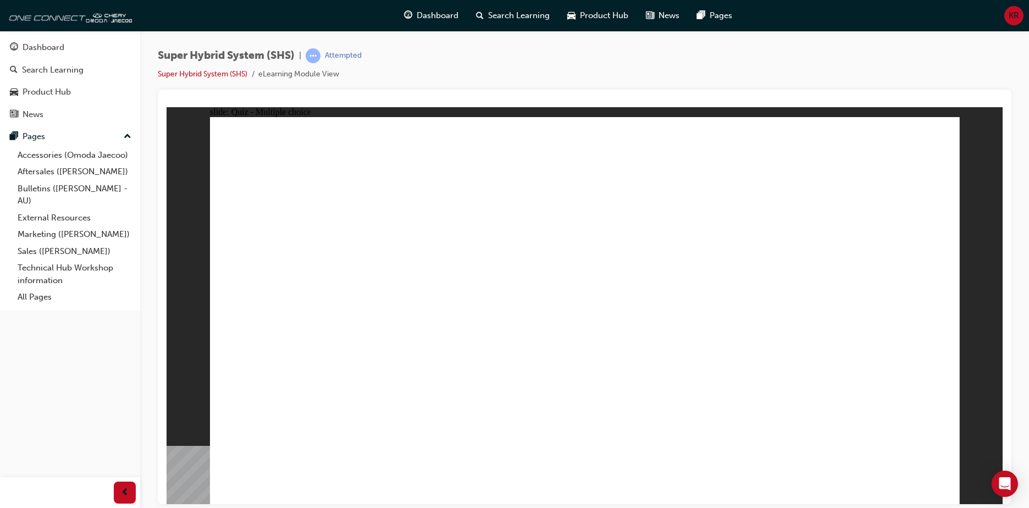
radio input "false"
radio input "true"
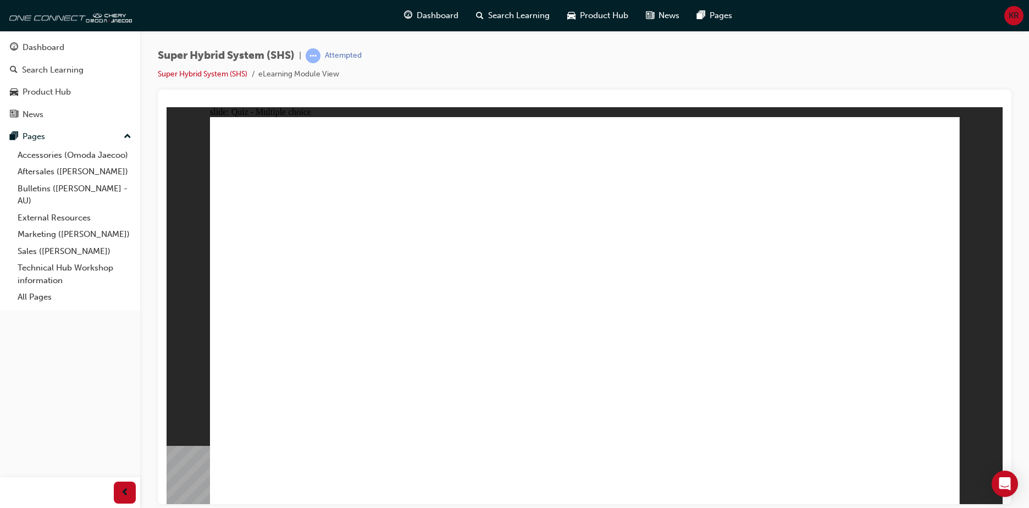
radio input "true"
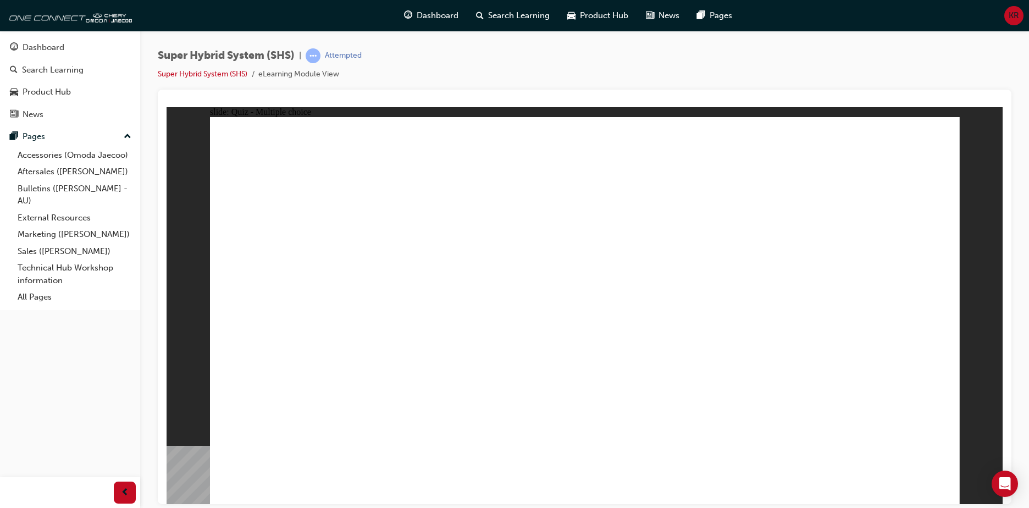
drag, startPoint x: 800, startPoint y: 299, endPoint x: 858, endPoint y: 388, distance: 106.5
radio input "false"
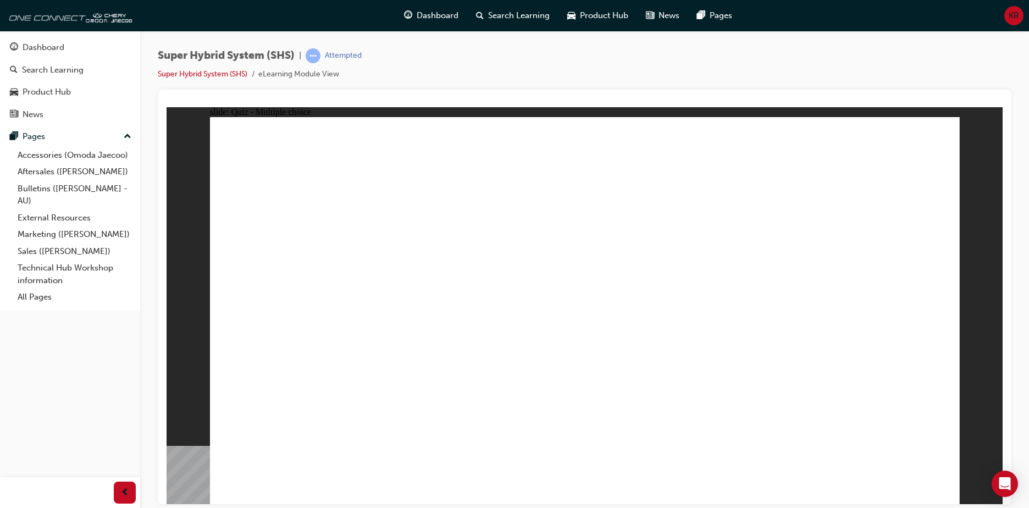
radio input "false"
radio input "true"
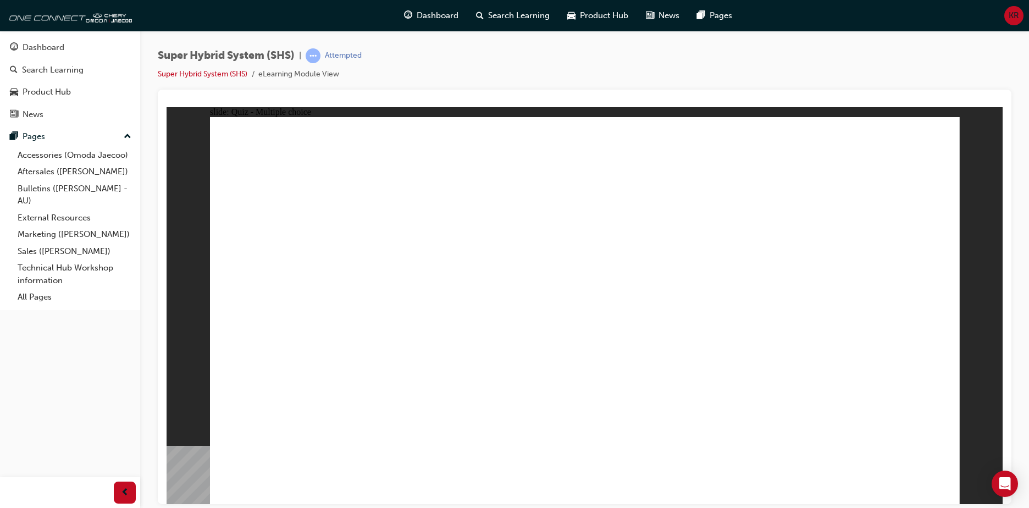
radio input "true"
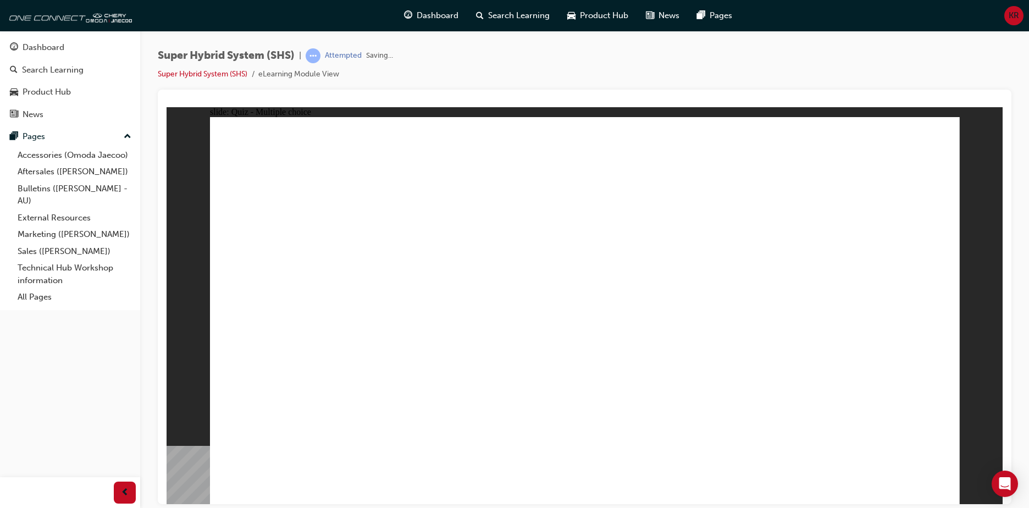
drag, startPoint x: 597, startPoint y: 367, endPoint x: 576, endPoint y: 369, distance: 20.4
radio input "true"
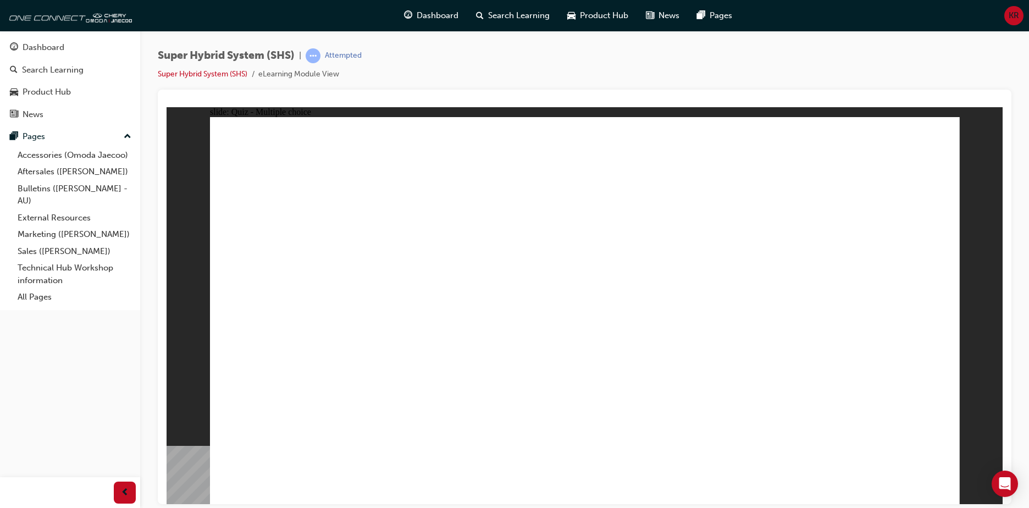
radio input "true"
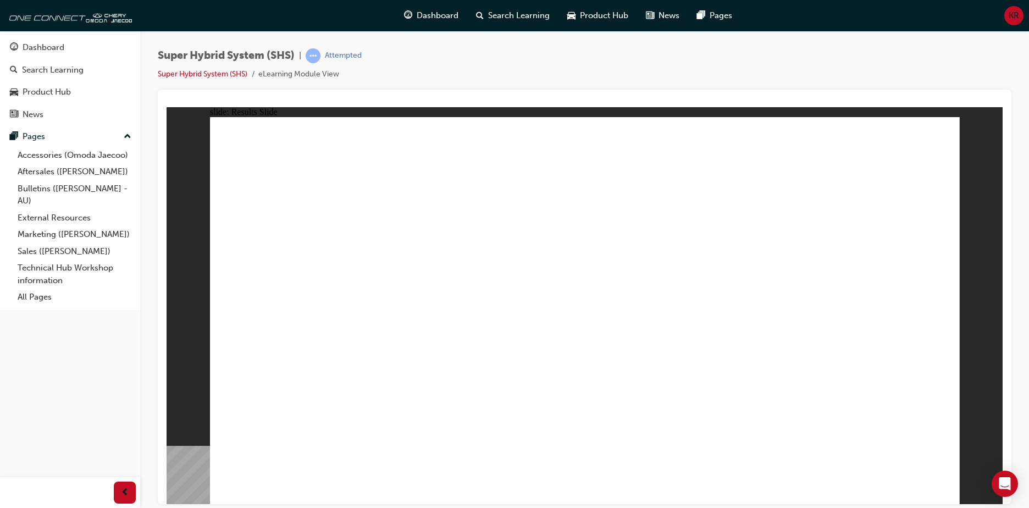
radio input "false"
radio input "true"
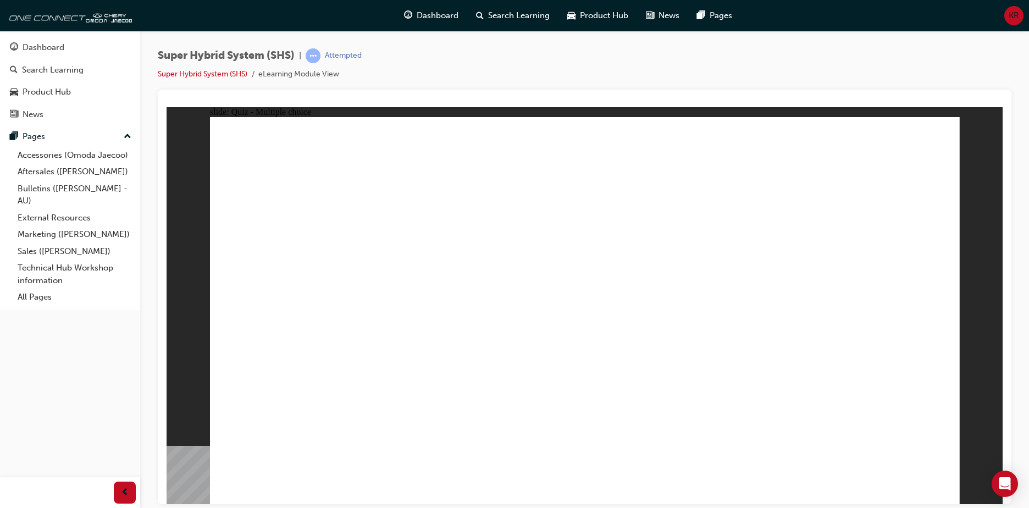
radio input "true"
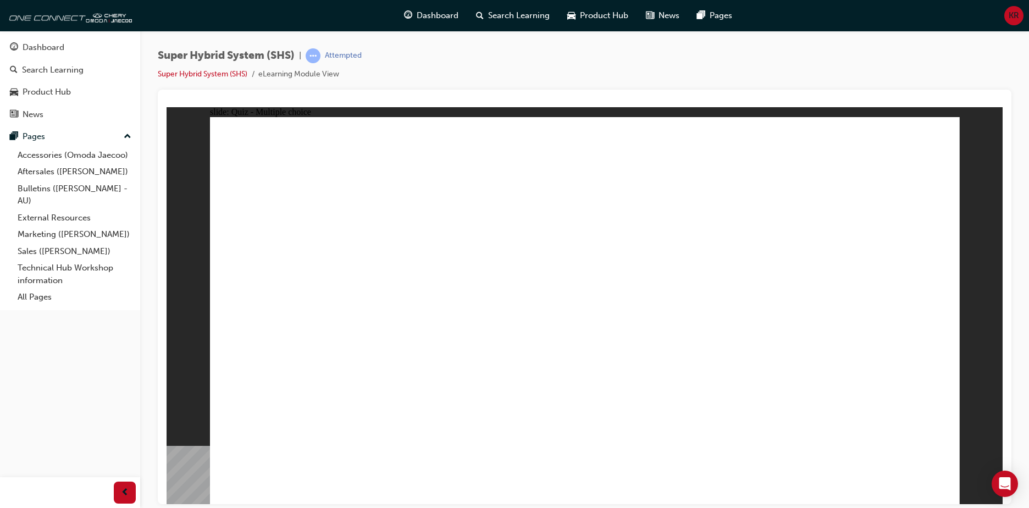
radio input "true"
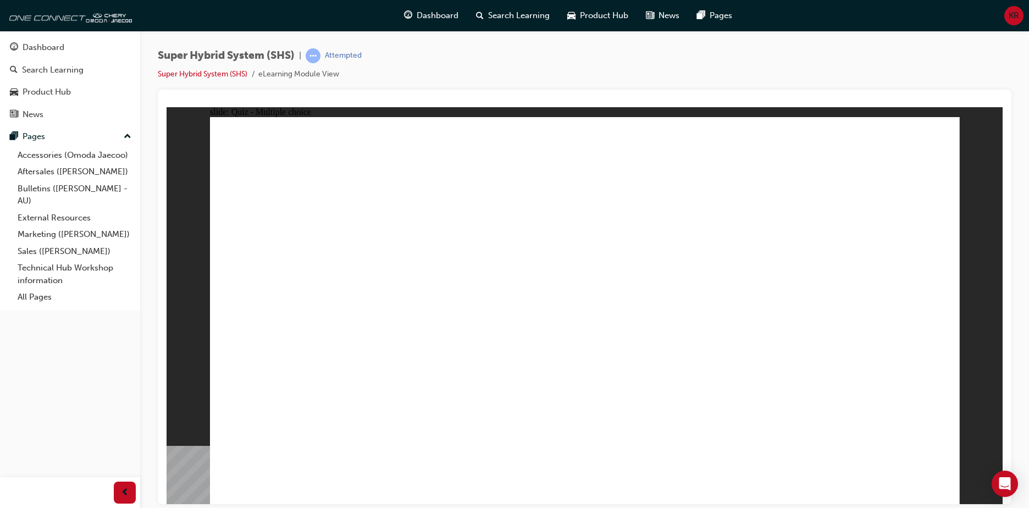
drag, startPoint x: 370, startPoint y: 386, endPoint x: 406, endPoint y: 363, distance: 42.2
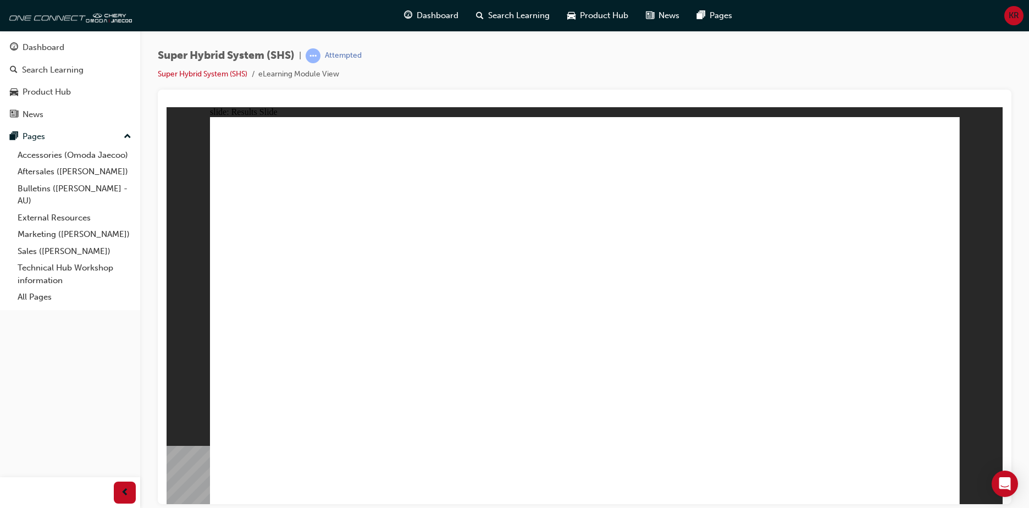
radio input "true"
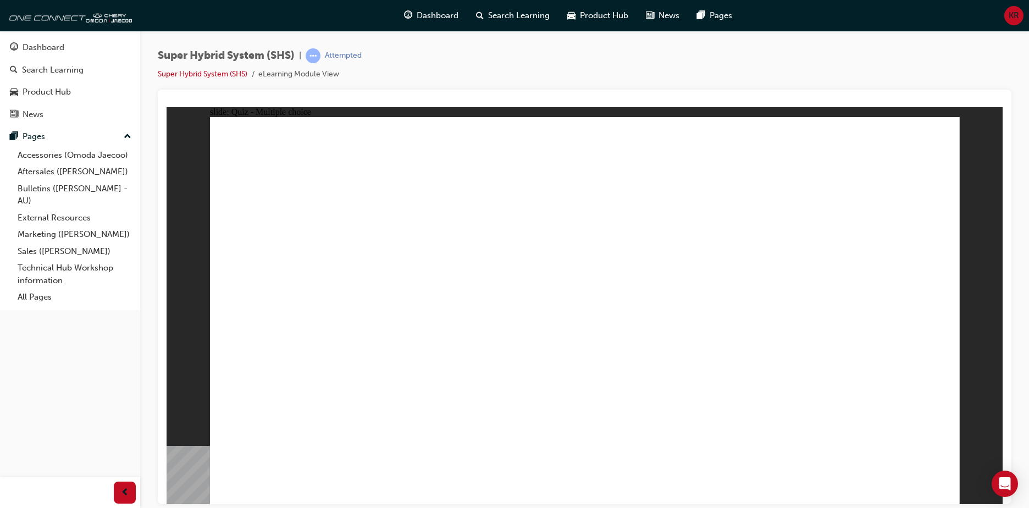
radio input "true"
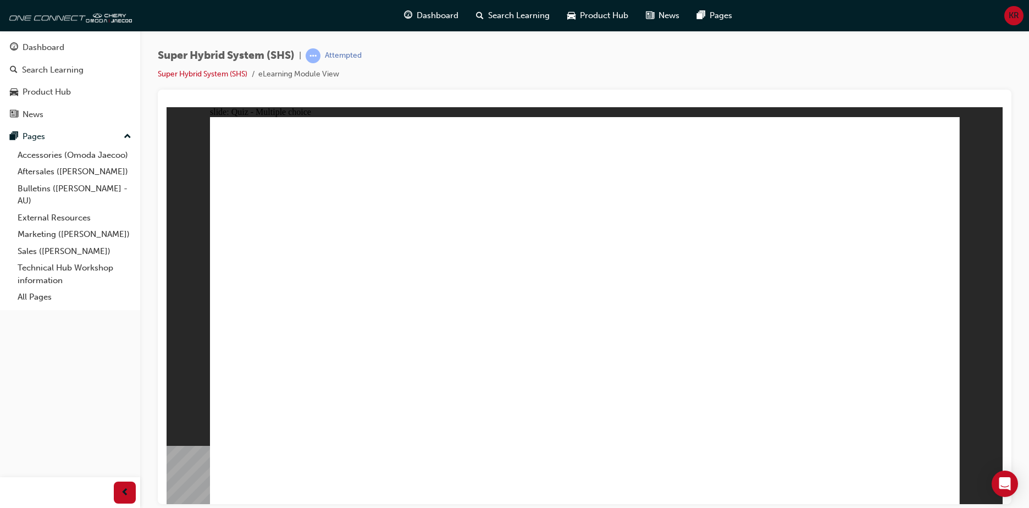
radio input "true"
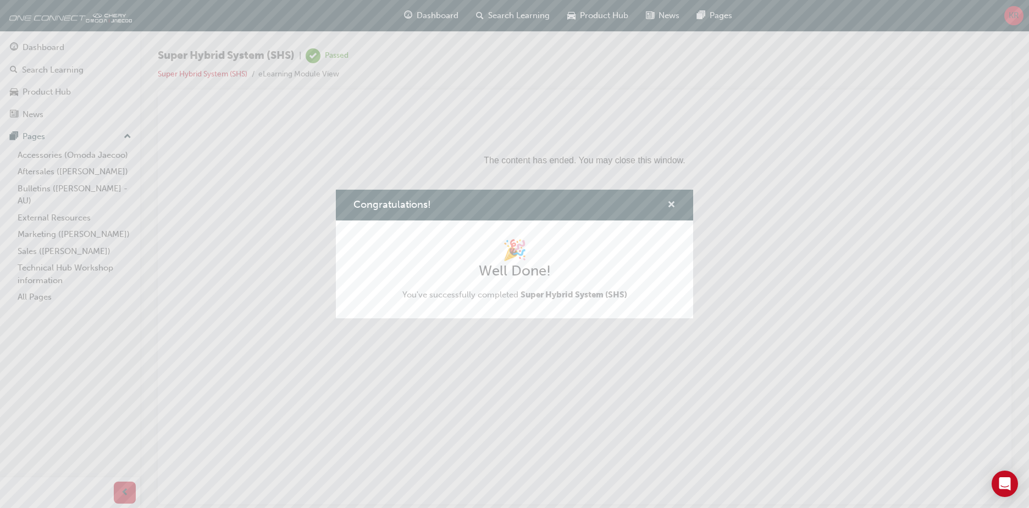
click at [673, 202] on span "cross-icon" at bounding box center [671, 206] width 8 height 10
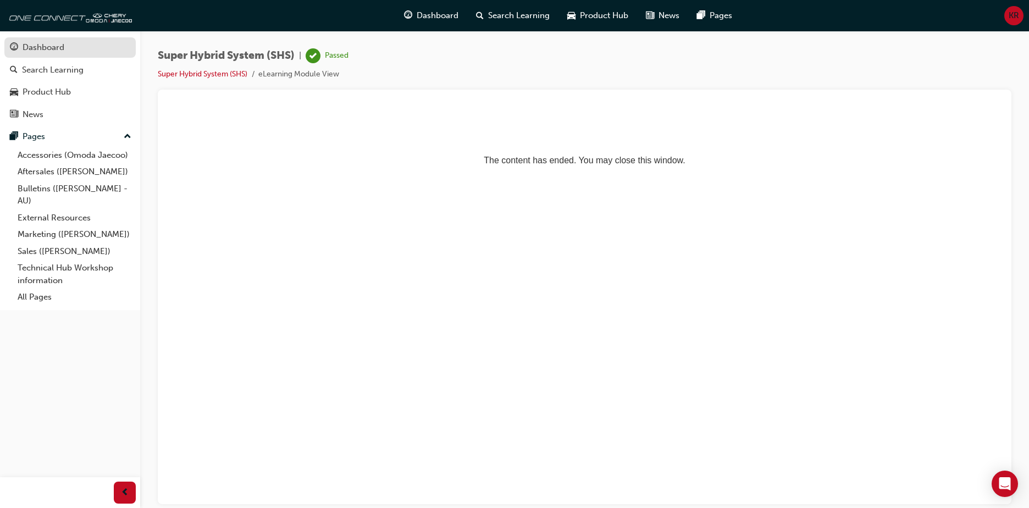
click at [75, 37] on button "Dashboard Search Learning Product Hub News Pages" at bounding box center [69, 80] width 131 height 91
click at [74, 43] on div "Dashboard" at bounding box center [70, 48] width 120 height 14
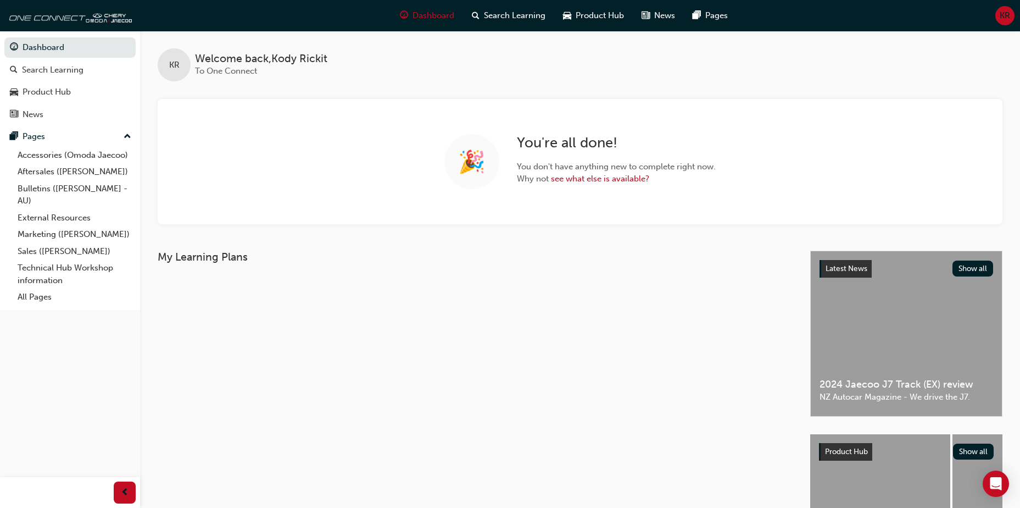
click at [606, 206] on div "🎉 You're all done! You don't have anything new to complete right now. Why not s…" at bounding box center [580, 161] width 845 height 125
